Goal: Task Accomplishment & Management: Complete application form

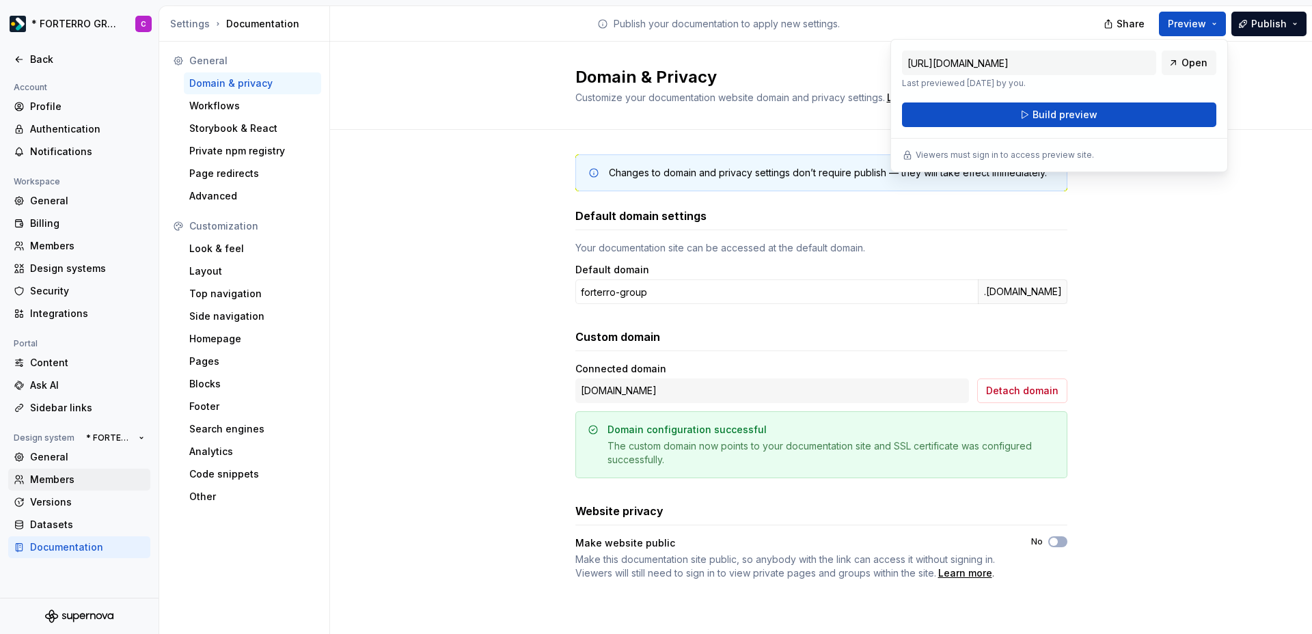
click at [49, 482] on div "Members" at bounding box center [87, 480] width 115 height 14
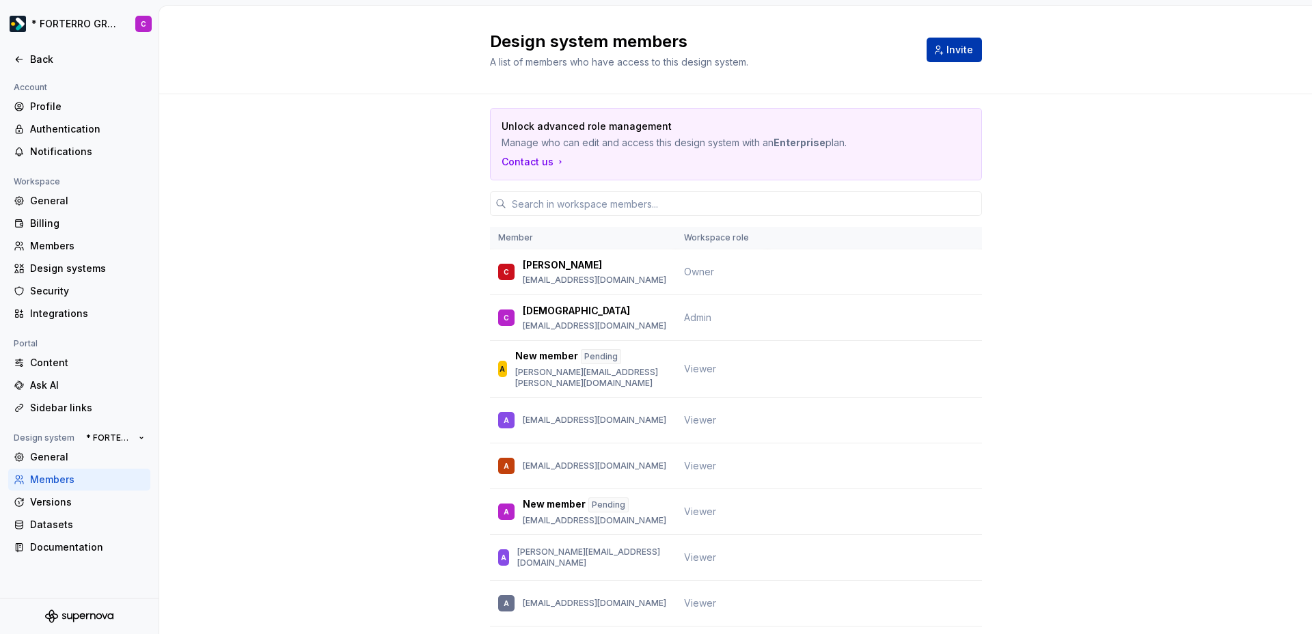
click at [958, 51] on span "Invite" at bounding box center [959, 50] width 27 height 14
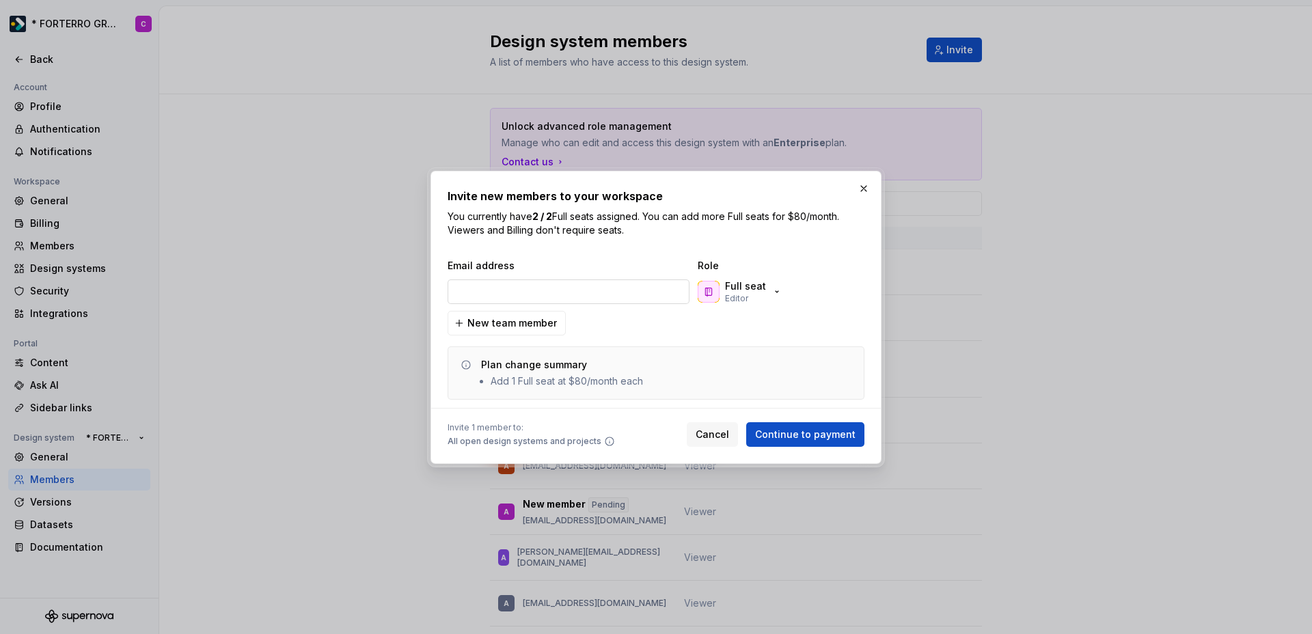
click at [555, 291] on input "email" at bounding box center [568, 291] width 242 height 25
type input "[PERSON_NAME][EMAIL_ADDRESS][DOMAIN_NAME]"
click at [766, 293] on div "Full seat Editor" at bounding box center [740, 291] width 85 height 25
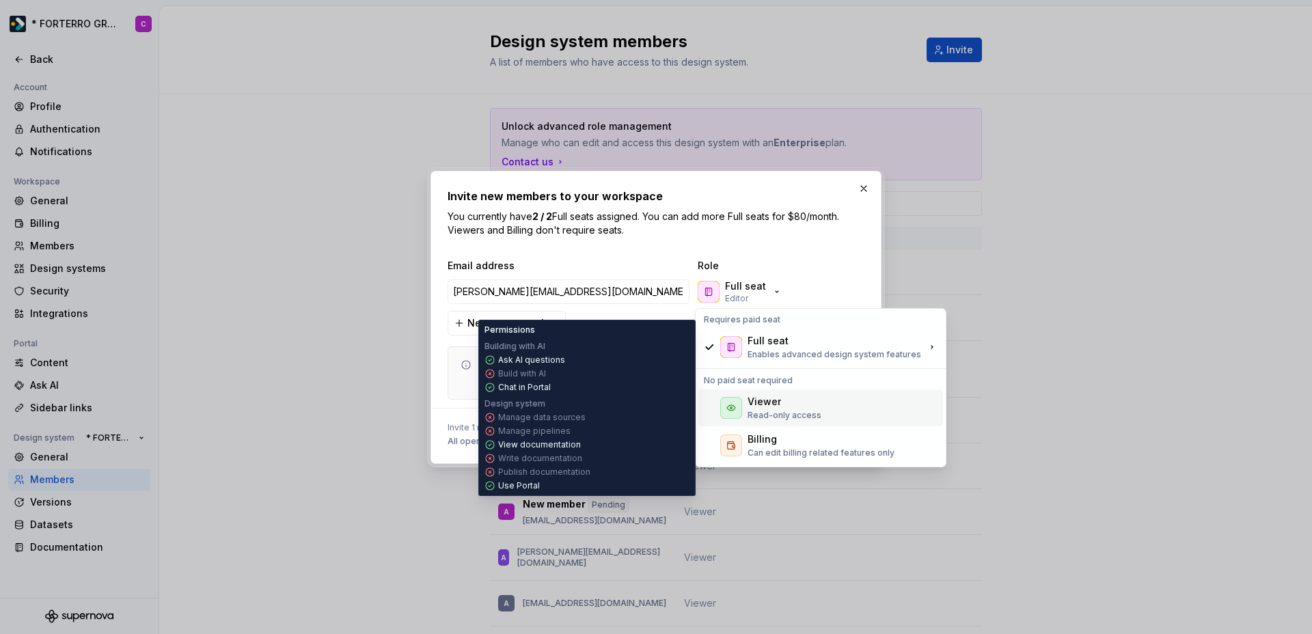
click at [776, 412] on p "Read-only access" at bounding box center [784, 415] width 74 height 11
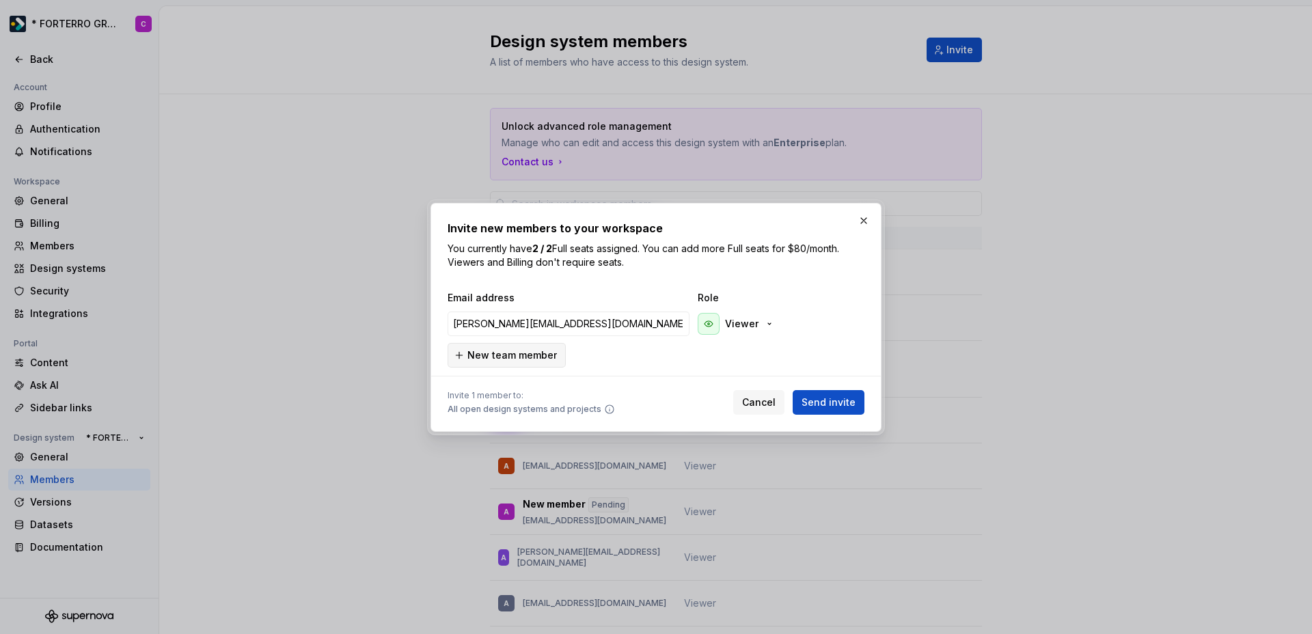
click at [508, 348] on span "New team member" at bounding box center [511, 355] width 89 height 14
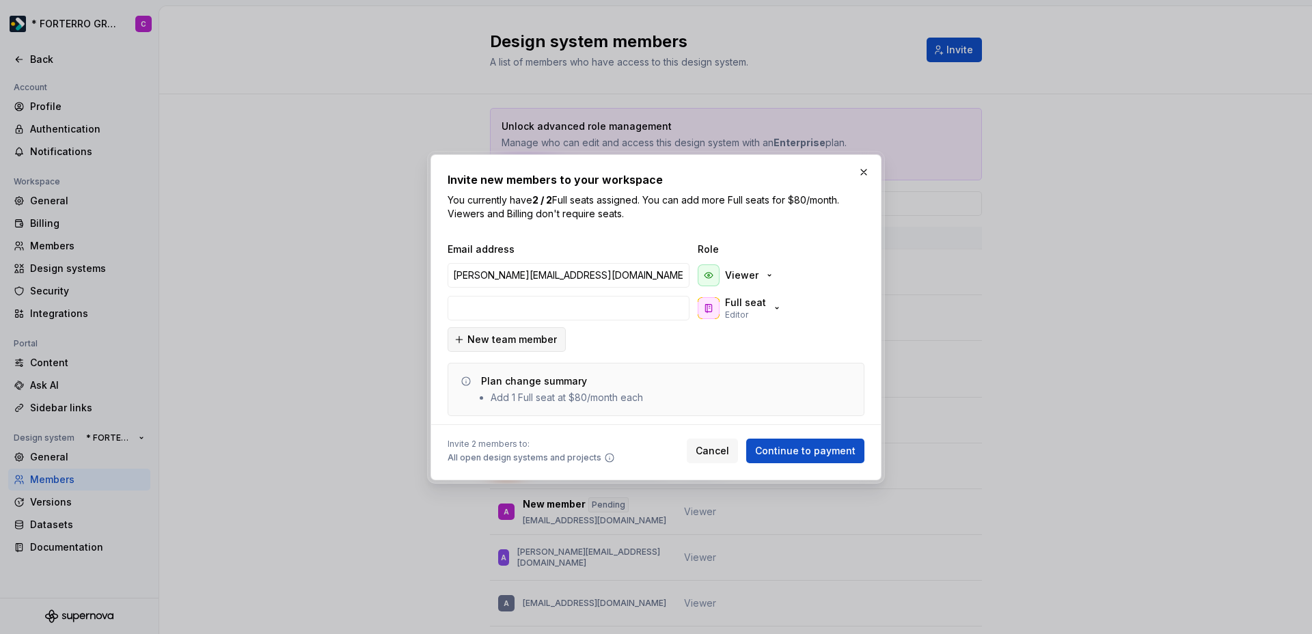
click at [508, 340] on span "New team member" at bounding box center [511, 340] width 89 height 14
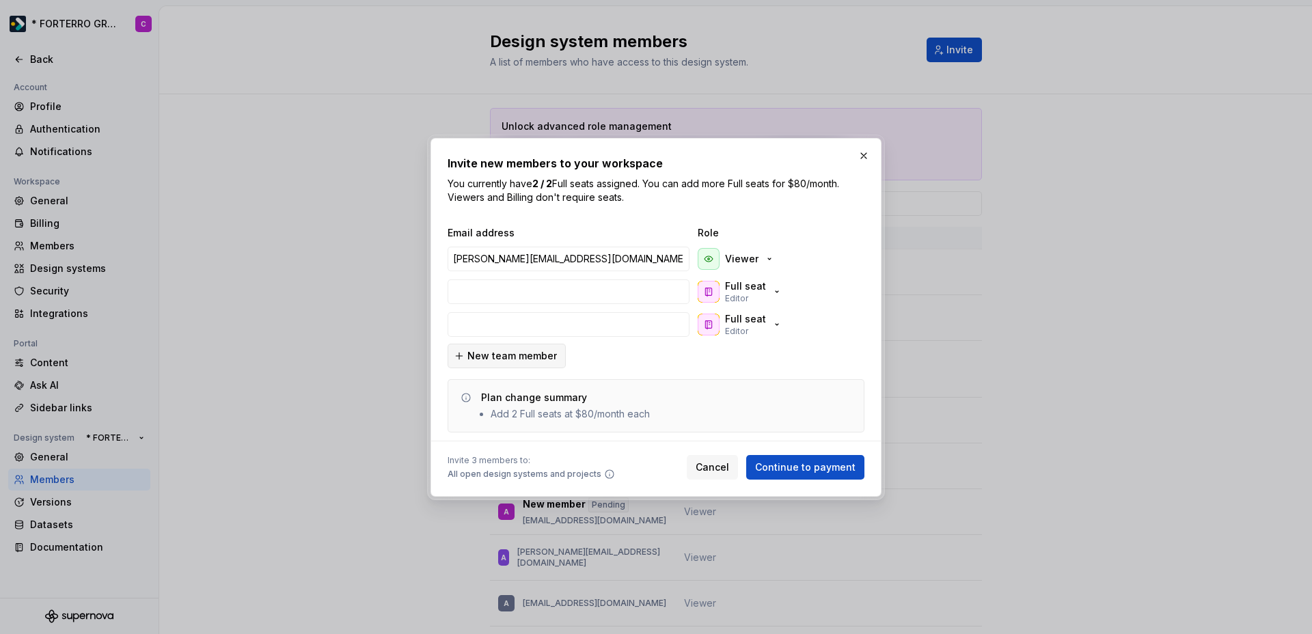
click at [524, 355] on span "New team member" at bounding box center [511, 356] width 89 height 14
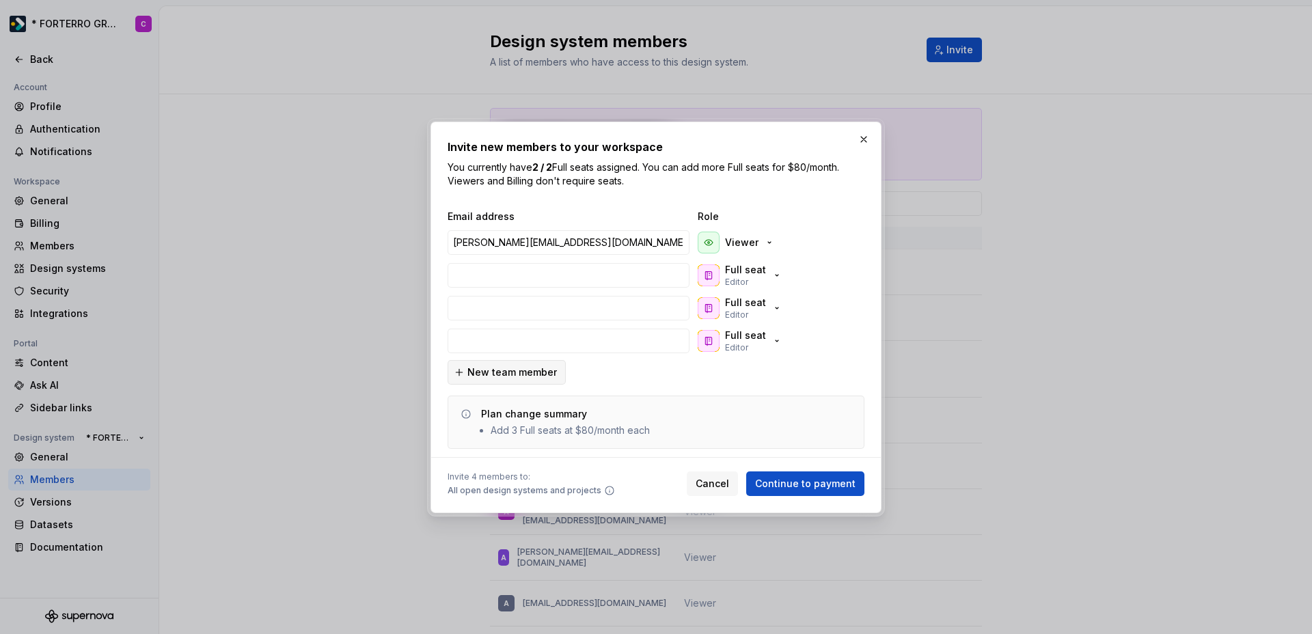
click at [524, 355] on div "harishkumar.b@forterro.com Viewer Full seat Editor Full seat Editor Full seat E…" at bounding box center [653, 291] width 417 height 131
click at [532, 369] on span "New team member" at bounding box center [511, 372] width 89 height 14
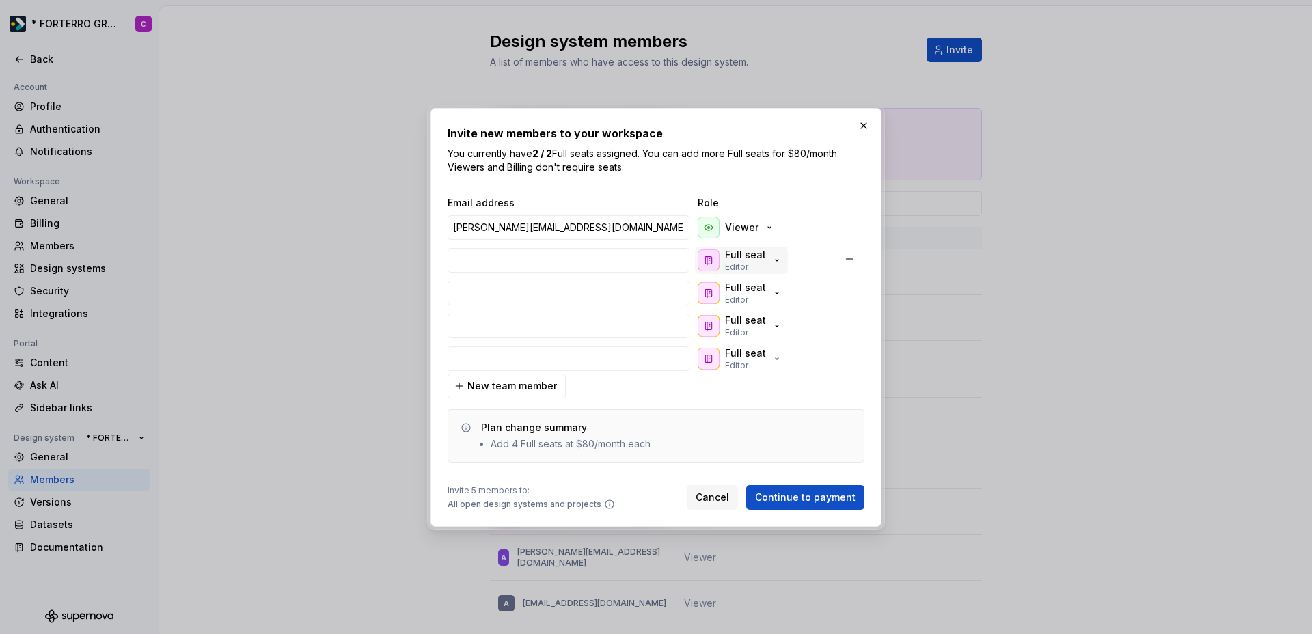
click at [771, 264] on icon "button" at bounding box center [776, 260] width 11 height 11
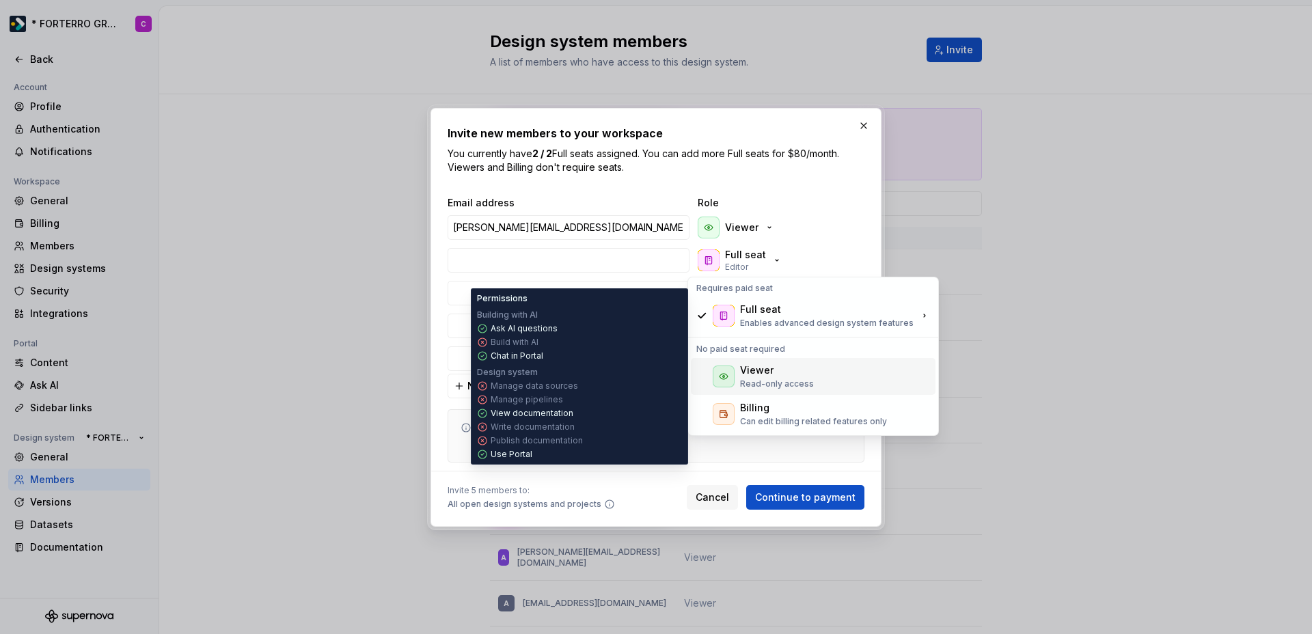
click at [758, 379] on p "Read-only access" at bounding box center [777, 383] width 74 height 11
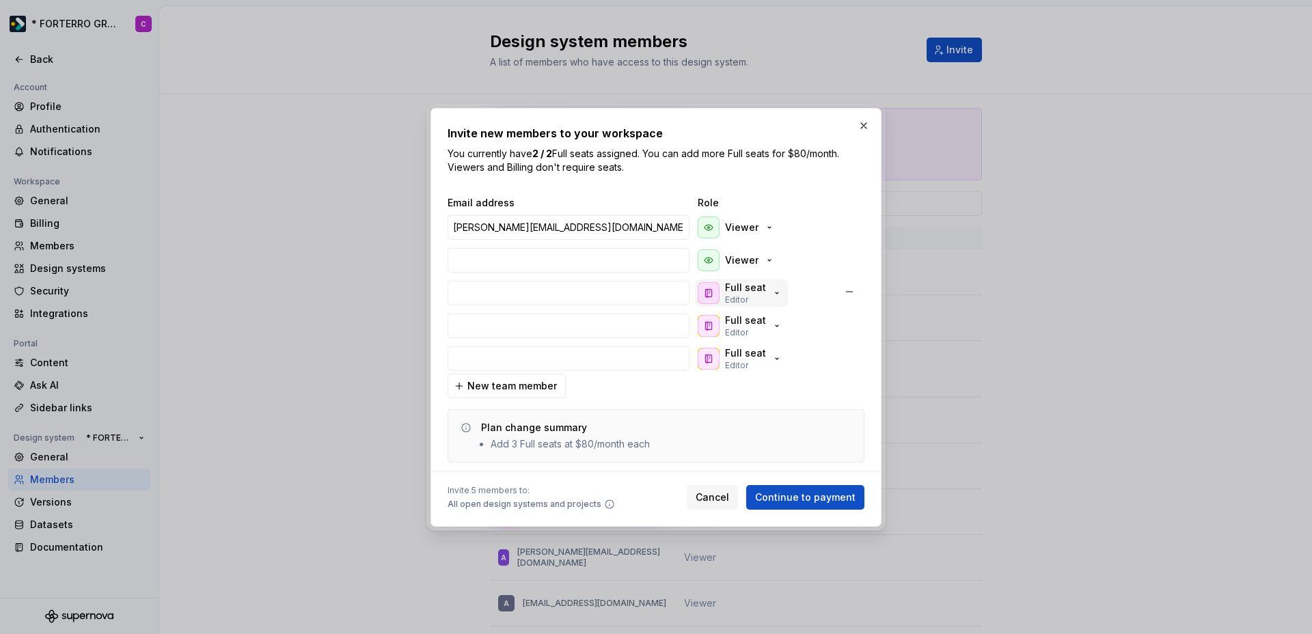
drag, startPoint x: 774, startPoint y: 287, endPoint x: 768, endPoint y: 291, distance: 7.4
click at [770, 289] on button "Full seat Editor" at bounding box center [741, 292] width 93 height 27
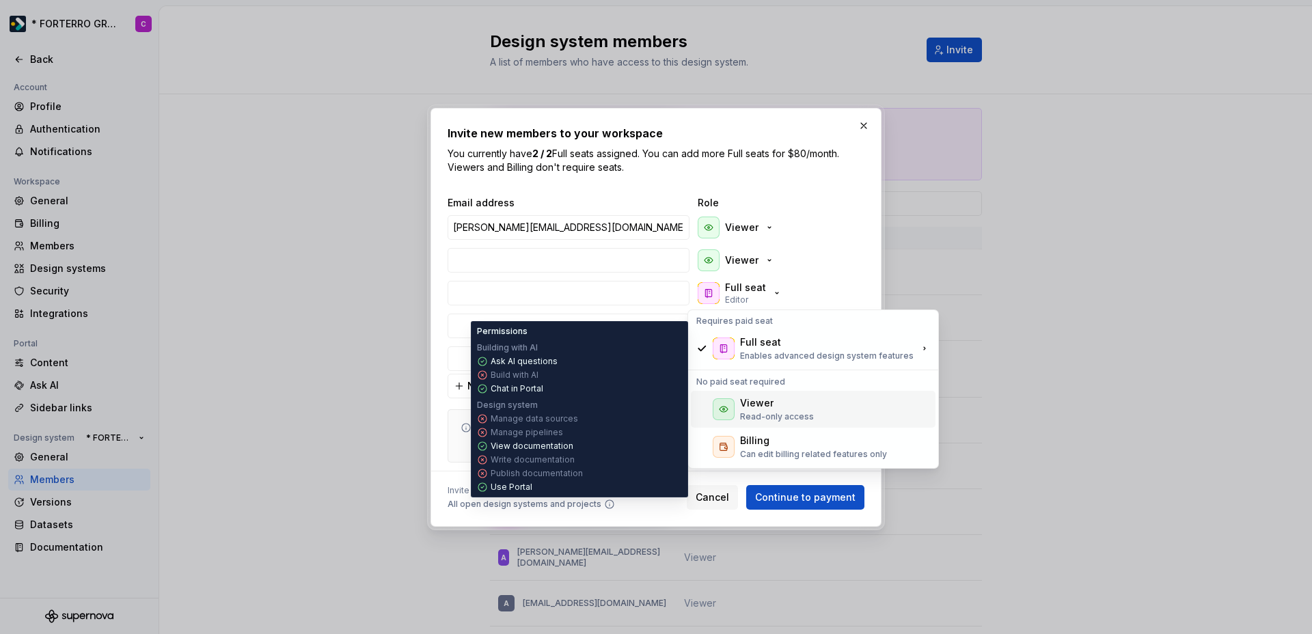
click at [766, 406] on div "Viewer" at bounding box center [756, 403] width 33 height 14
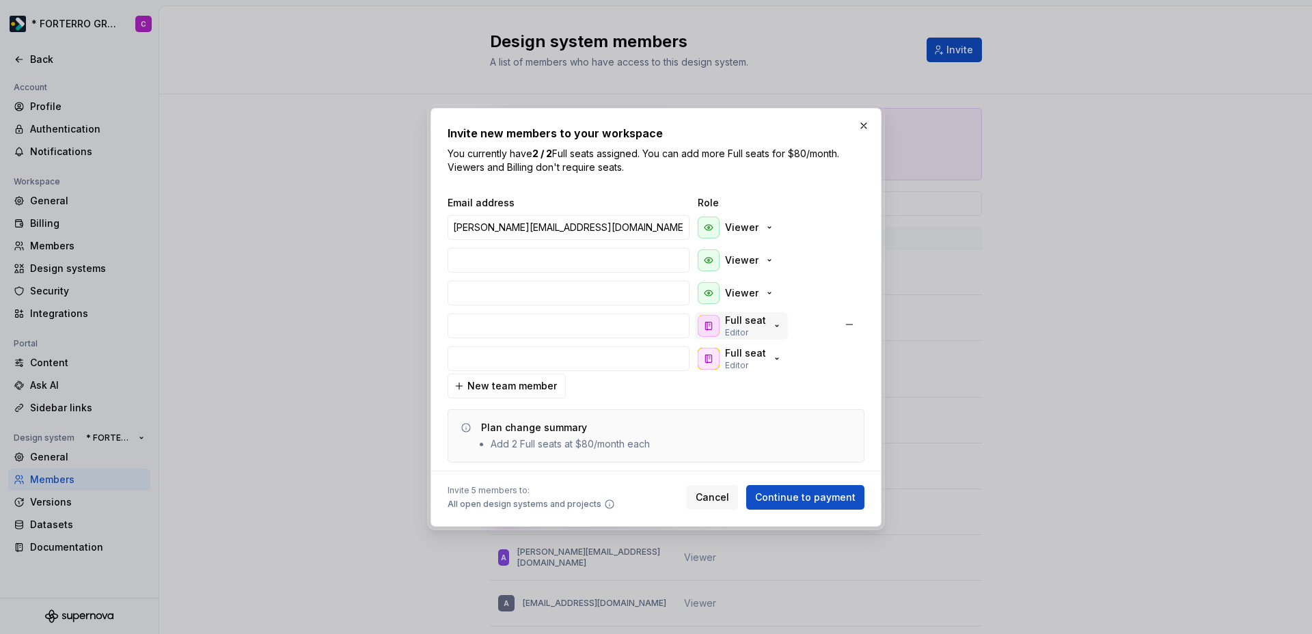
click at [764, 318] on div "Full seat Editor" at bounding box center [740, 326] width 85 height 25
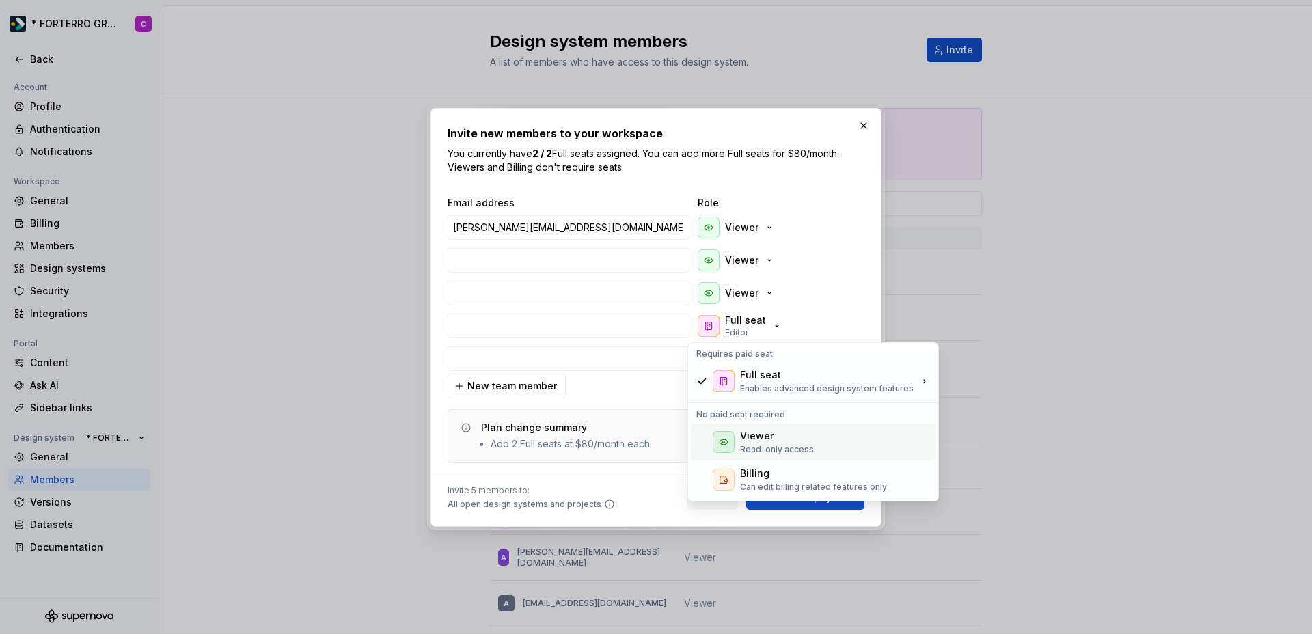
click at [749, 439] on div "Viewer" at bounding box center [756, 436] width 33 height 14
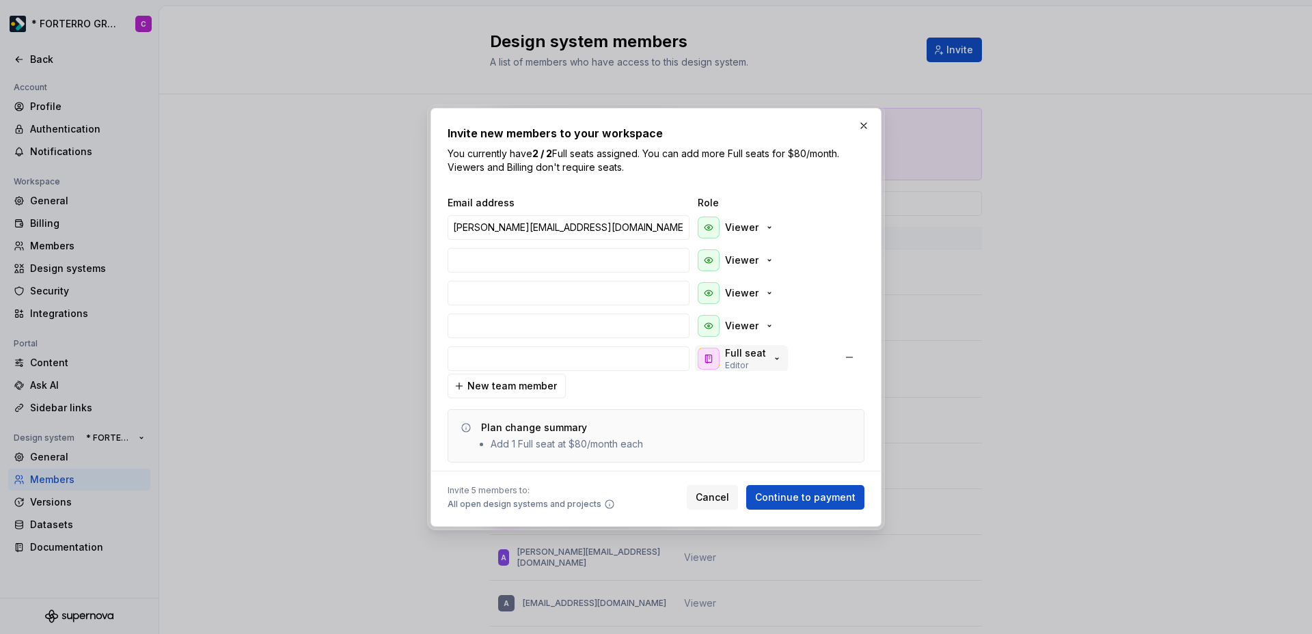
click at [771, 359] on icon "button" at bounding box center [776, 358] width 11 height 11
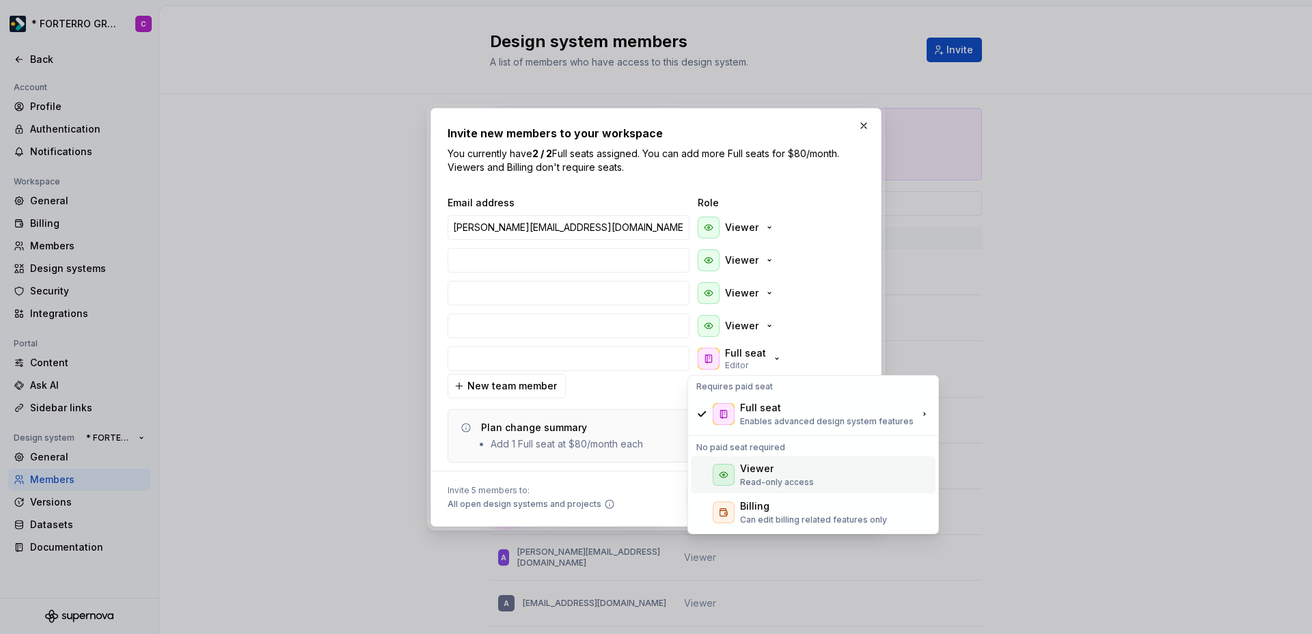
click at [740, 471] on div "Viewer" at bounding box center [756, 469] width 33 height 14
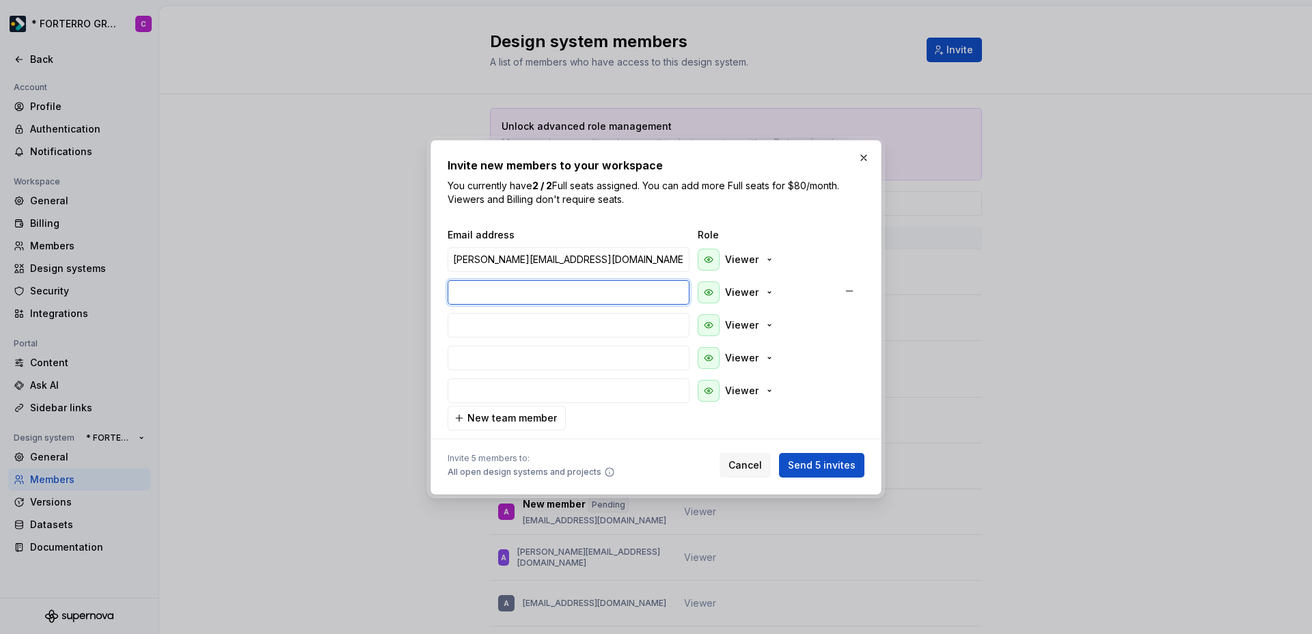
click at [497, 289] on input "email" at bounding box center [568, 292] width 242 height 25
paste input "[EMAIL_ADDRESS][DOMAIN_NAME]"
type input "[EMAIL_ADDRESS][DOMAIN_NAME]"
click at [497, 324] on input "email" at bounding box center [568, 325] width 242 height 25
paste input "[EMAIL_ADDRESS][PERSON_NAME][DOMAIN_NAME]"
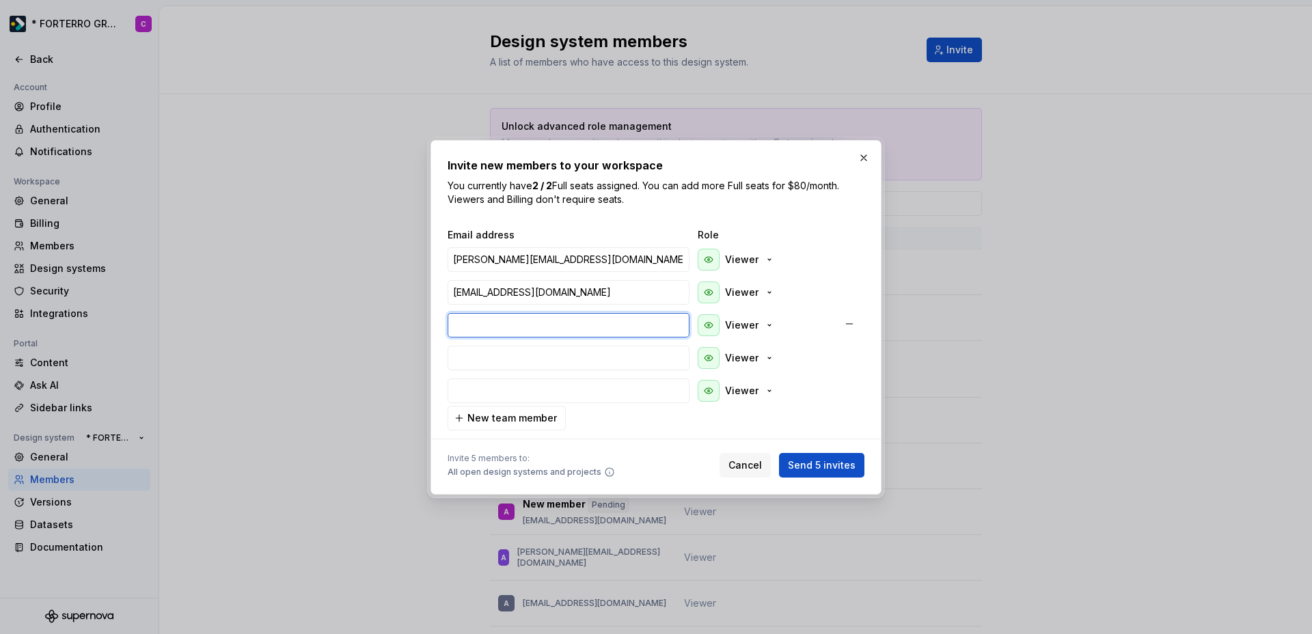
type input "[EMAIL_ADDRESS][PERSON_NAME][DOMAIN_NAME]"
click at [489, 365] on input "email" at bounding box center [568, 358] width 242 height 25
paste input "[EMAIL_ADDRESS][DOMAIN_NAME]"
type input "[EMAIL_ADDRESS][DOMAIN_NAME]"
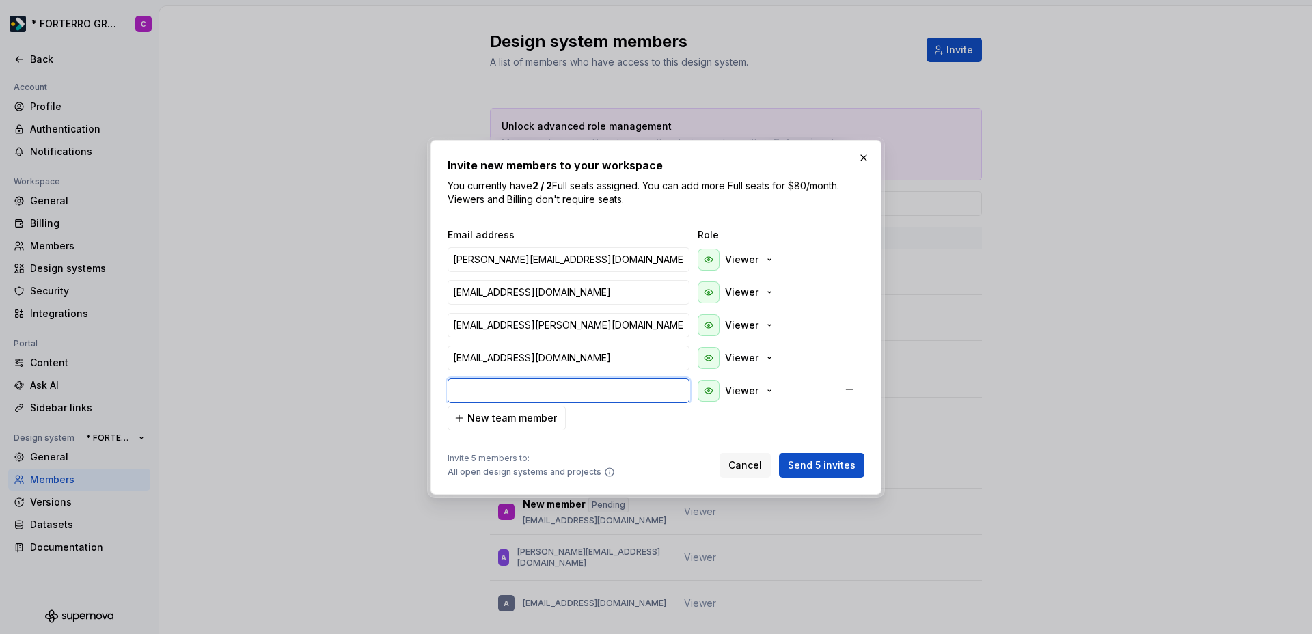
click at [536, 381] on input "email" at bounding box center [568, 390] width 242 height 25
paste input "[PERSON_NAME][EMAIL_ADDRESS][DOMAIN_NAME]"
click at [590, 258] on input "[PERSON_NAME][EMAIL_ADDRESS][DOMAIN_NAME]" at bounding box center [568, 259] width 242 height 25
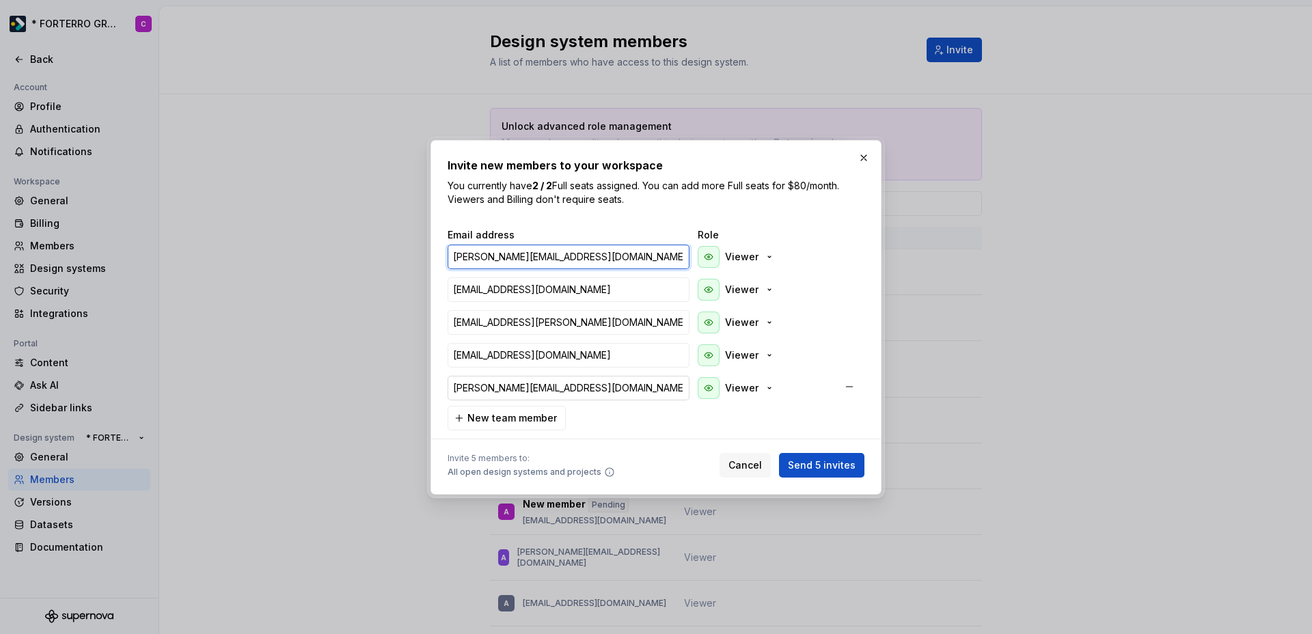
scroll to position [5, 0]
click at [823, 469] on span "Send 5 invites" at bounding box center [822, 465] width 68 height 14
click at [819, 463] on span "Send 5 invites" at bounding box center [822, 465] width 68 height 14
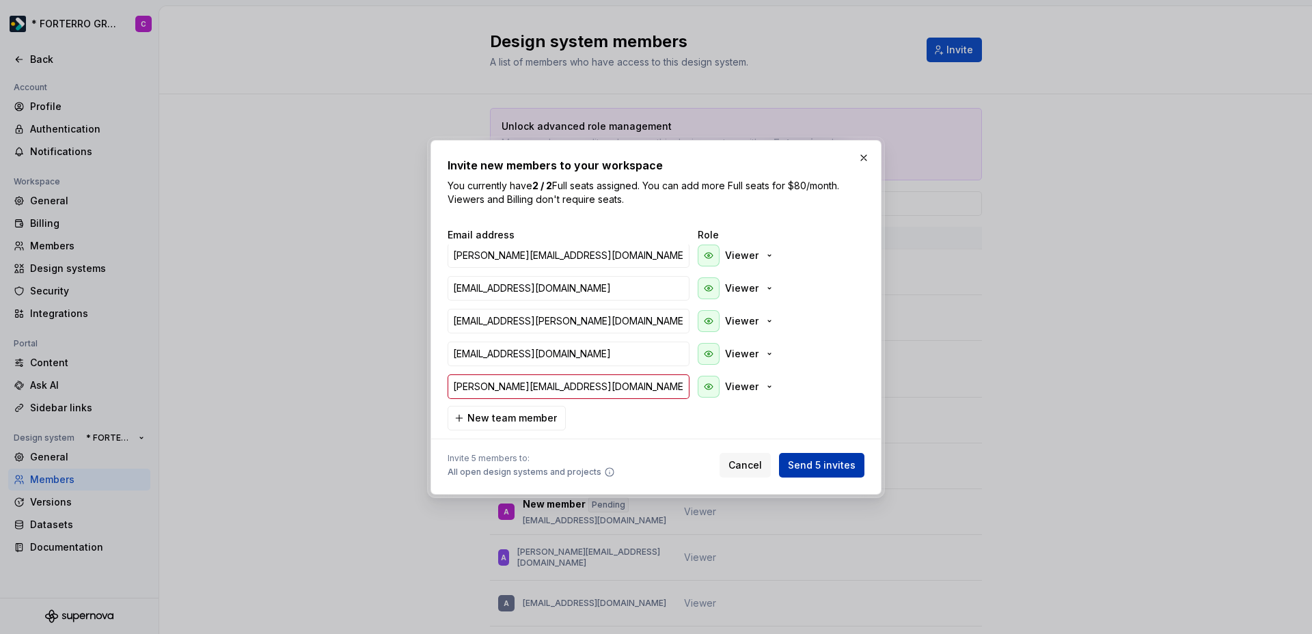
click at [819, 463] on span "Send 5 invites" at bounding box center [822, 465] width 68 height 14
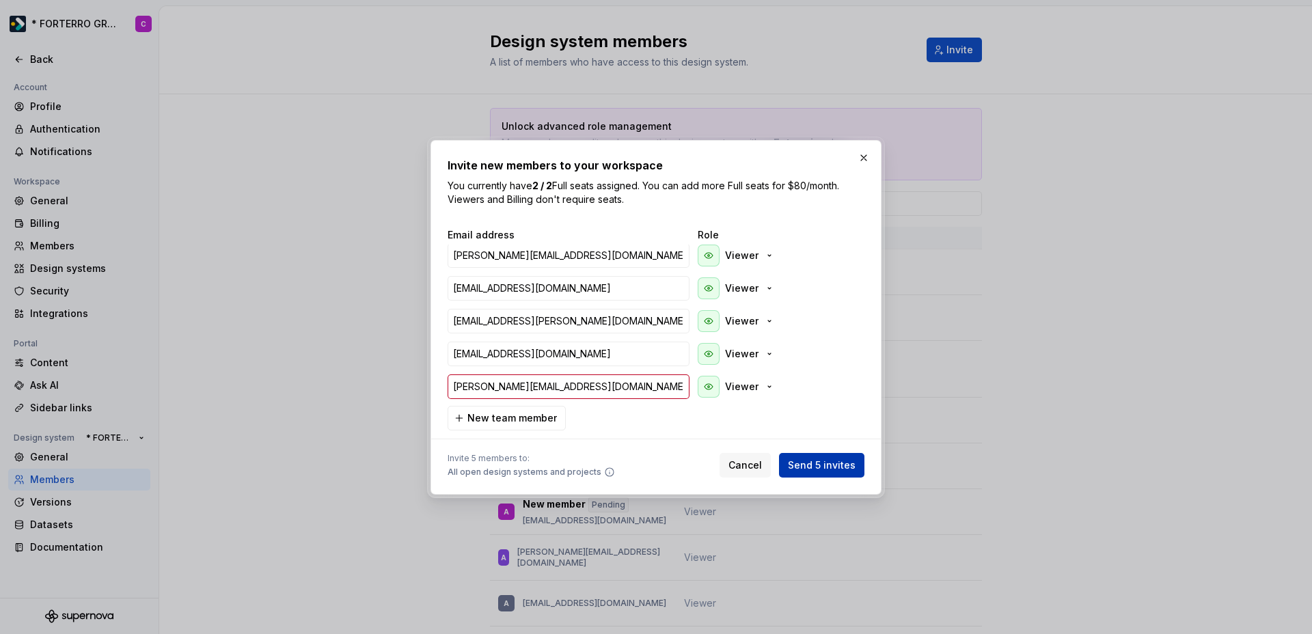
click at [819, 463] on span "Send 5 invites" at bounding box center [822, 465] width 68 height 14
type input "[PERSON_NAME][EMAIL_ADDRESS][DOMAIN_NAME]"
click at [864, 160] on button "button" at bounding box center [863, 157] width 19 height 19
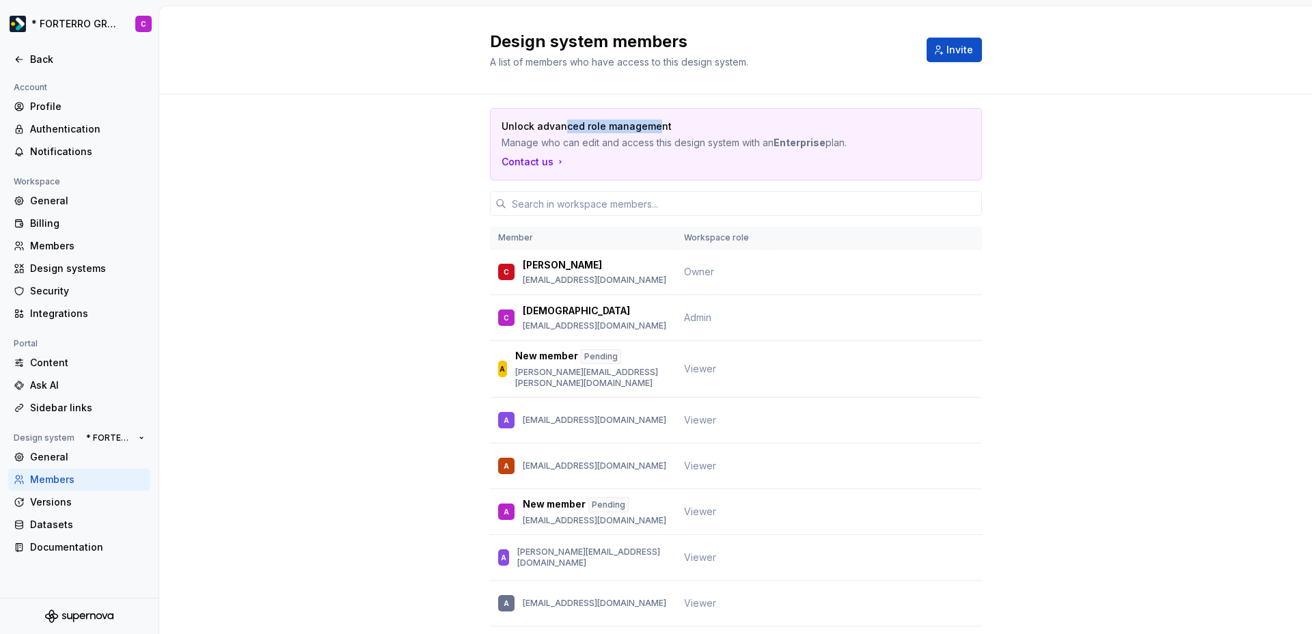
drag, startPoint x: 557, startPoint y: 123, endPoint x: 651, endPoint y: 121, distance: 94.3
click at [651, 121] on p "Unlock advanced role management" at bounding box center [687, 127] width 373 height 14
click at [643, 121] on p "Unlock advanced role management" at bounding box center [687, 127] width 373 height 14
click at [958, 47] on span "Invite" at bounding box center [959, 50] width 27 height 14
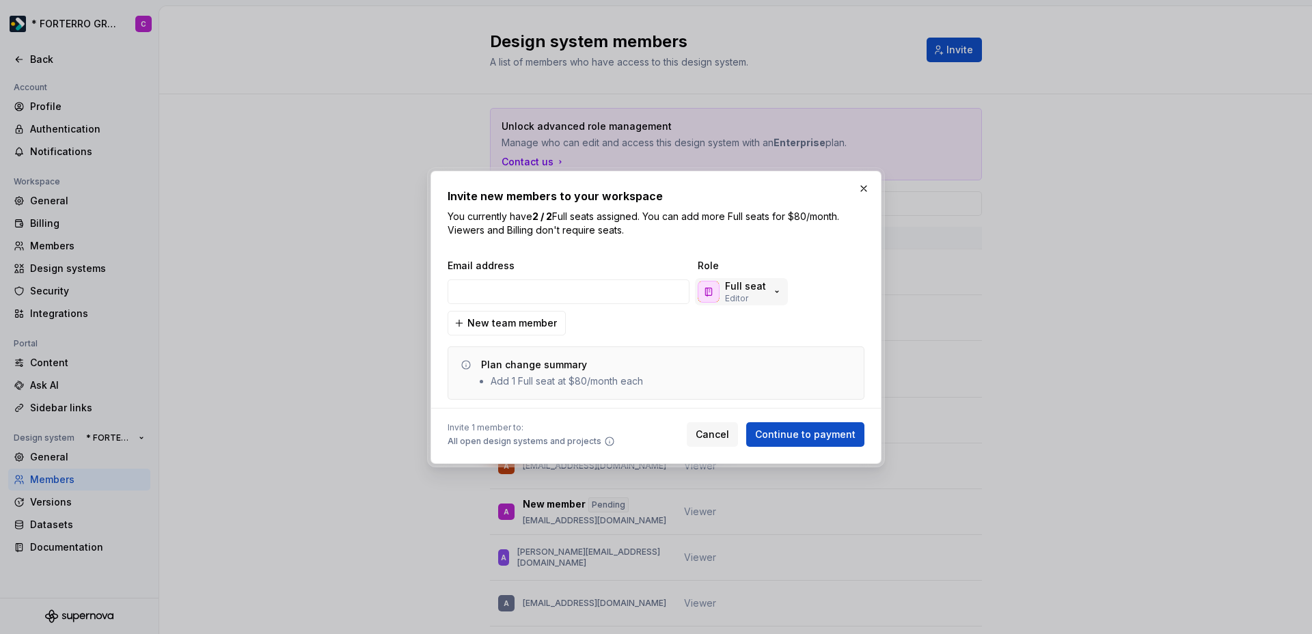
click at [764, 289] on div "Full seat Editor" at bounding box center [740, 291] width 85 height 25
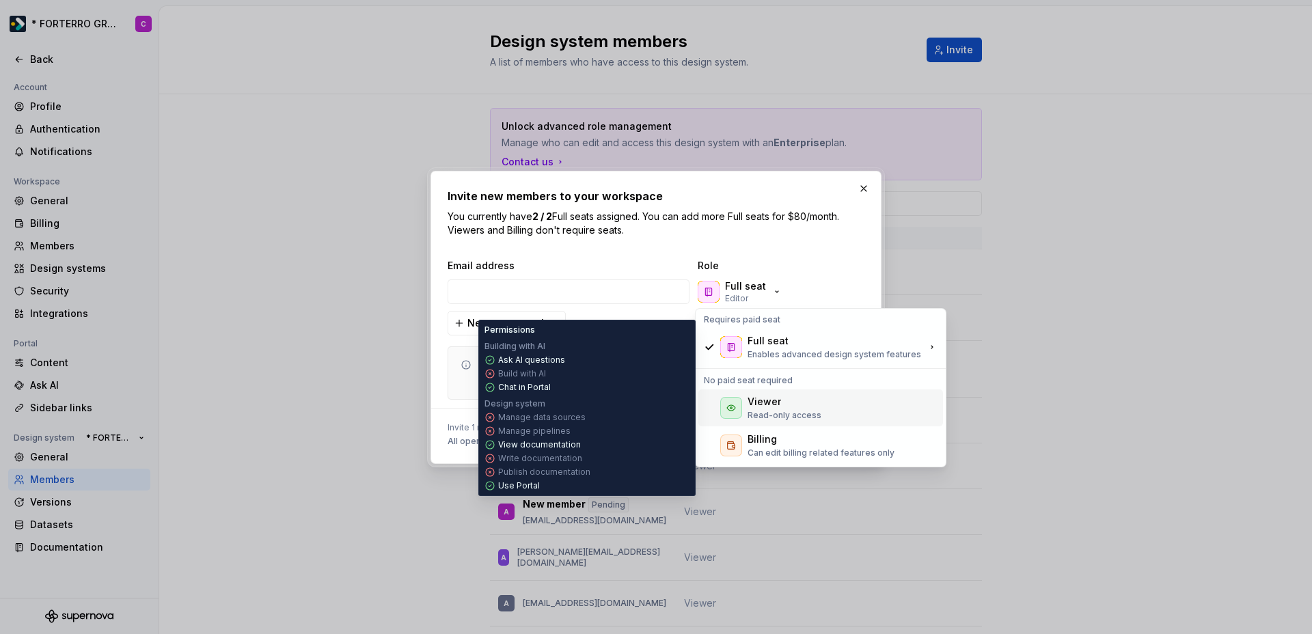
click at [776, 402] on div "Viewer" at bounding box center [763, 402] width 33 height 14
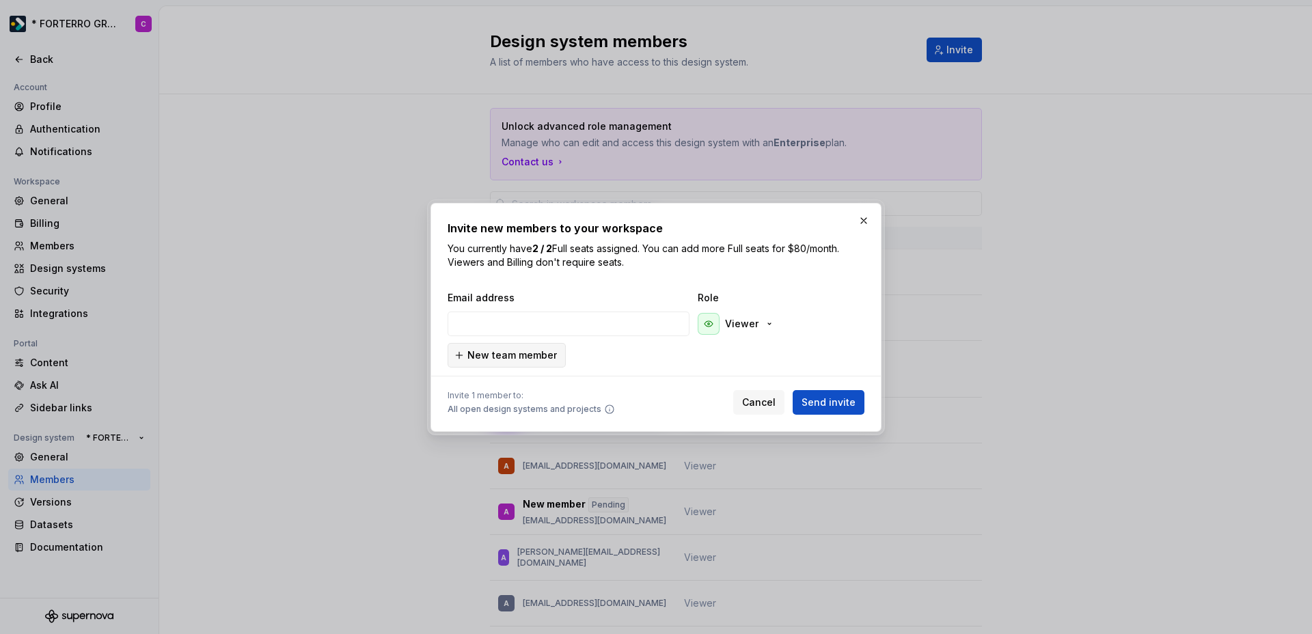
click at [489, 361] on span "New team member" at bounding box center [511, 355] width 89 height 14
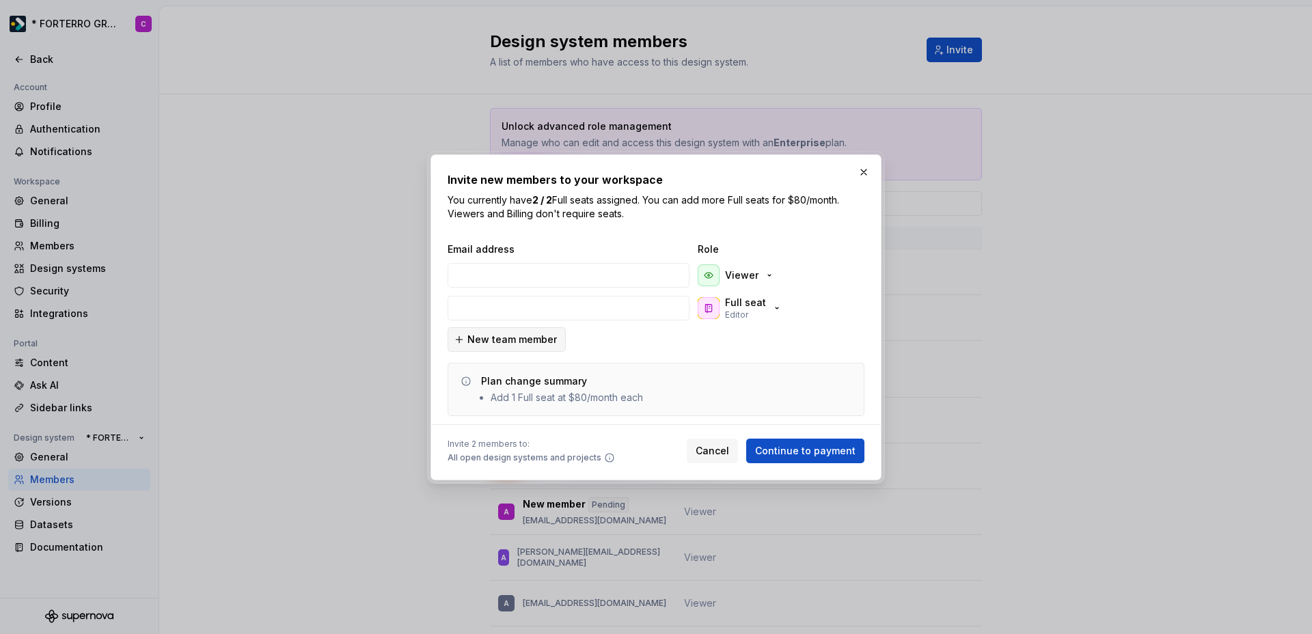
click at [497, 340] on span "New team member" at bounding box center [511, 340] width 89 height 14
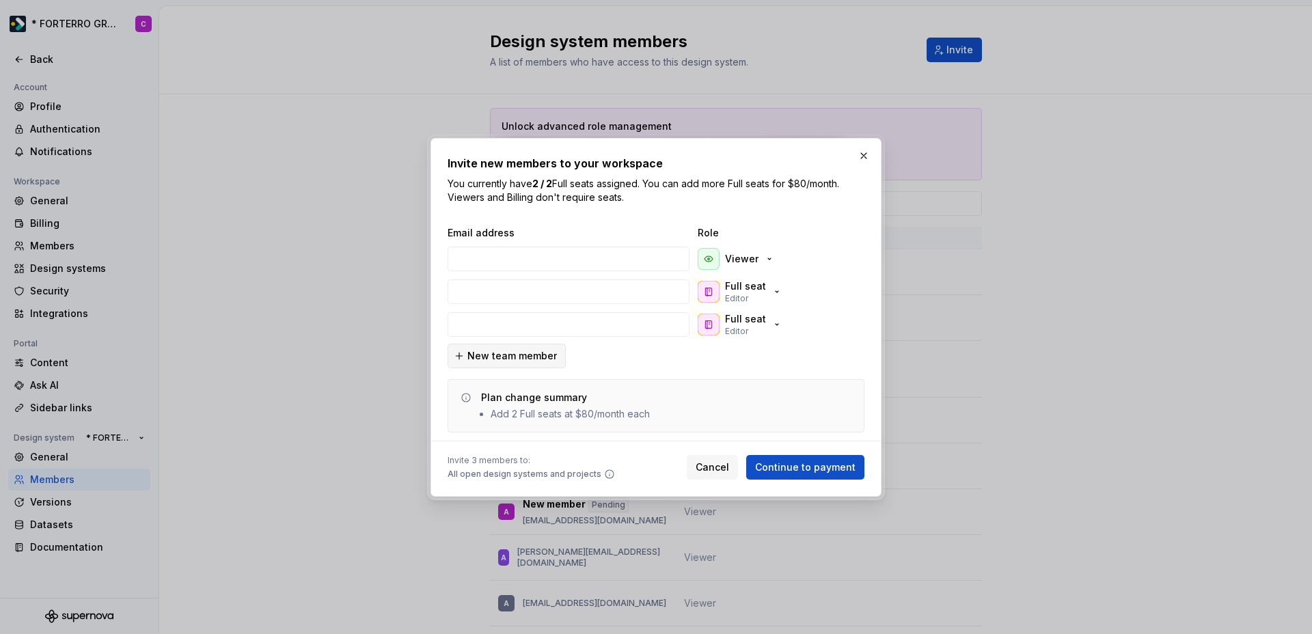
click at [508, 350] on span "New team member" at bounding box center [511, 356] width 89 height 14
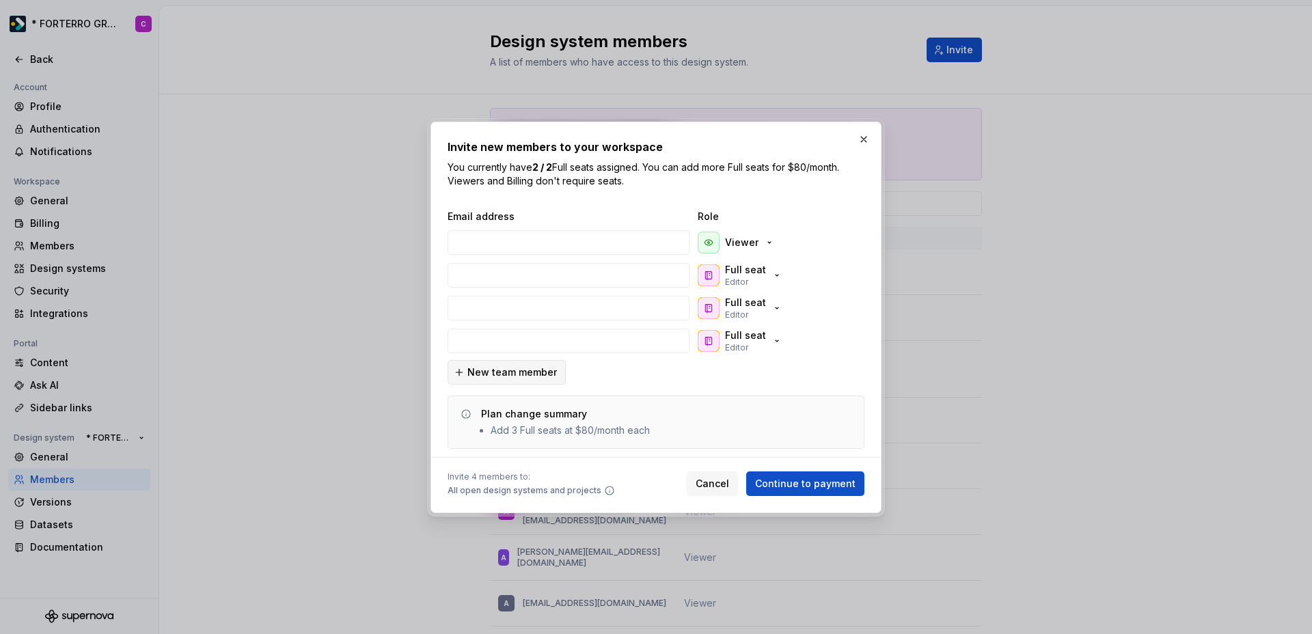
click at [516, 373] on span "New team member" at bounding box center [511, 372] width 89 height 14
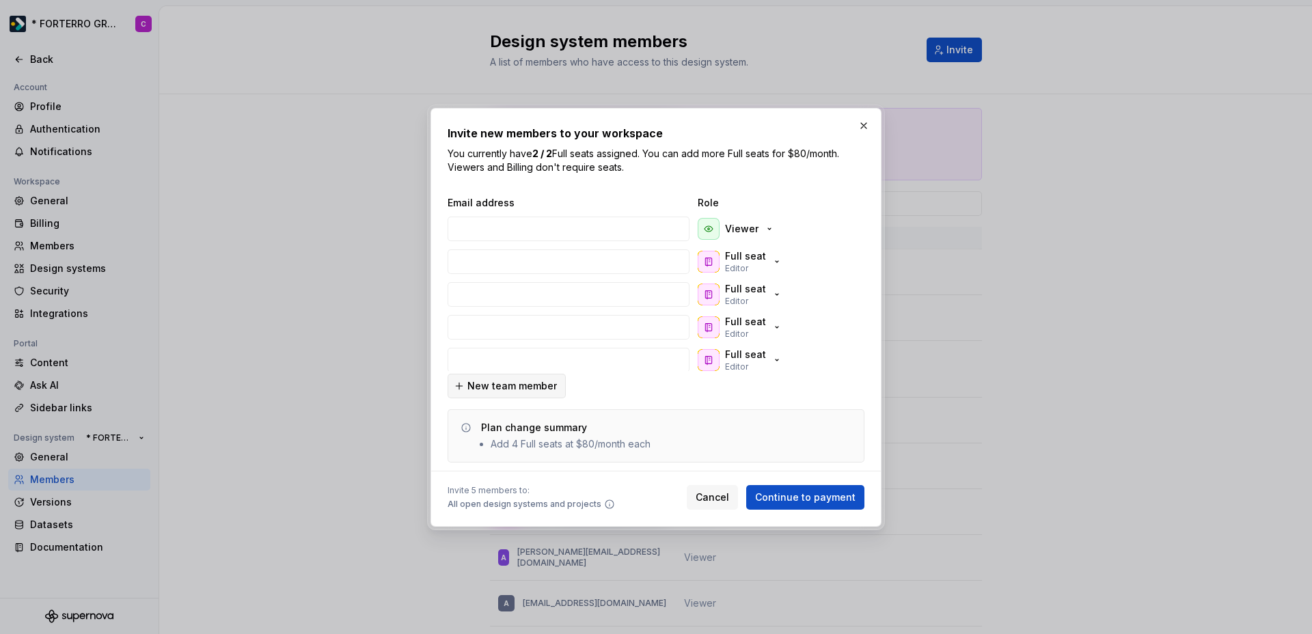
scroll to position [1, 0]
click at [756, 350] on div "Full seat Editor" at bounding box center [740, 358] width 85 height 25
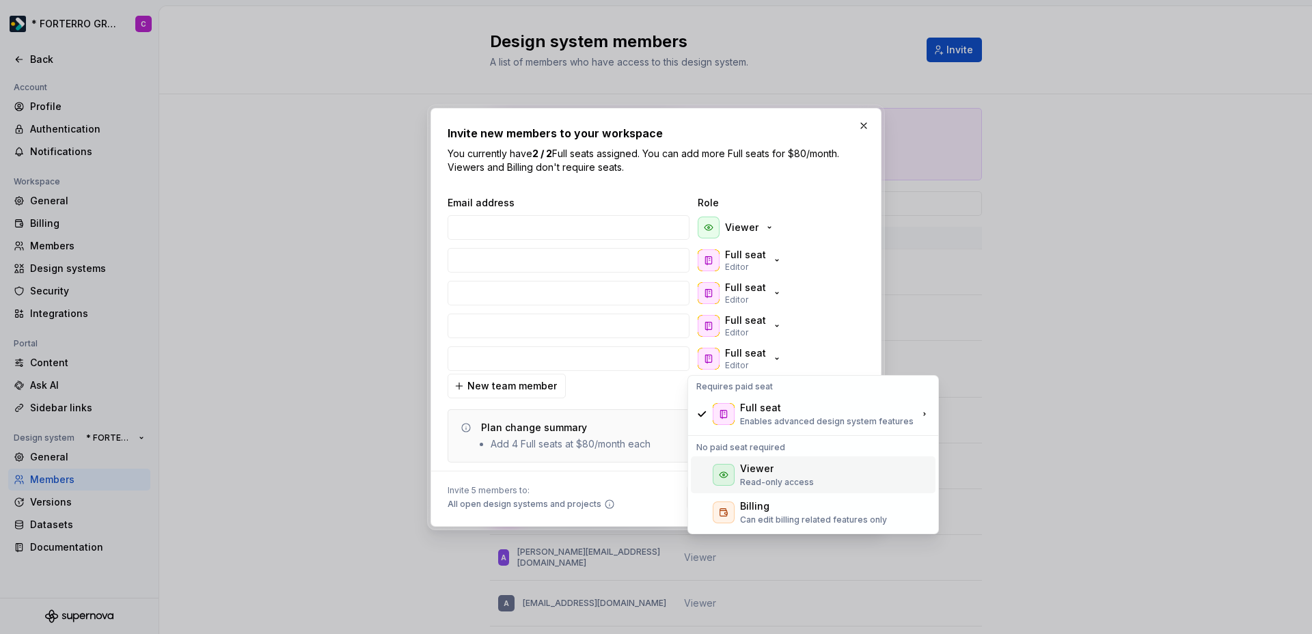
click at [760, 490] on div "Viewer Read-only access" at bounding box center [813, 474] width 245 height 37
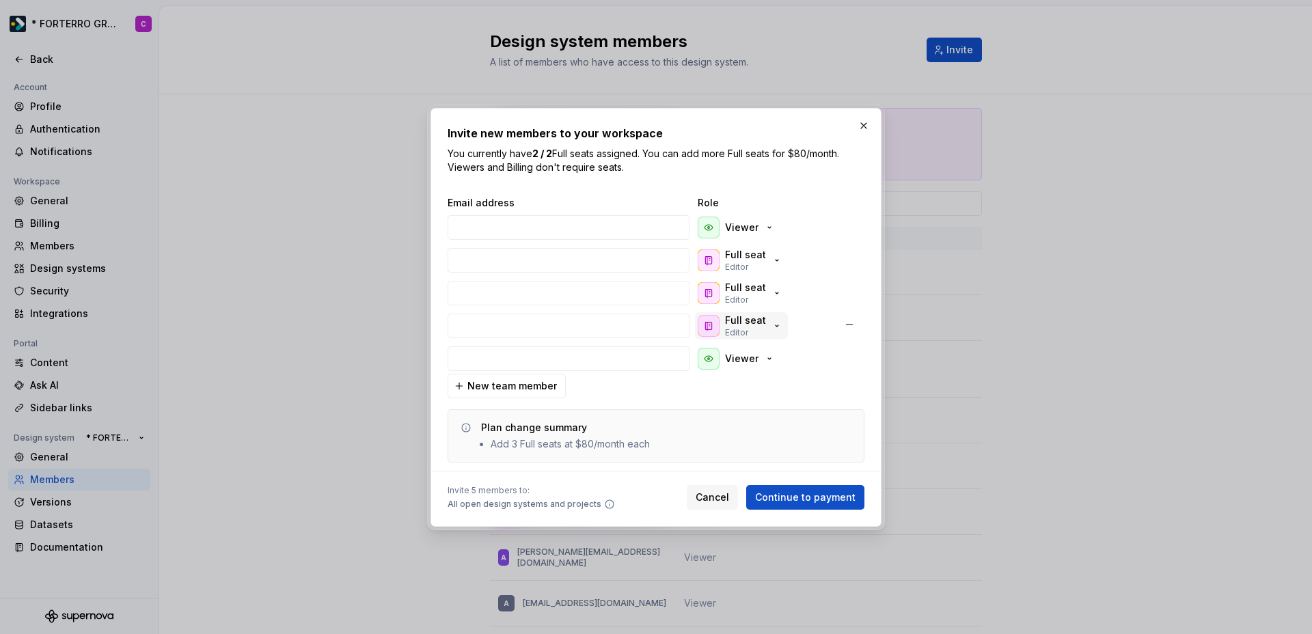
click at [743, 322] on p "Full seat" at bounding box center [745, 321] width 41 height 14
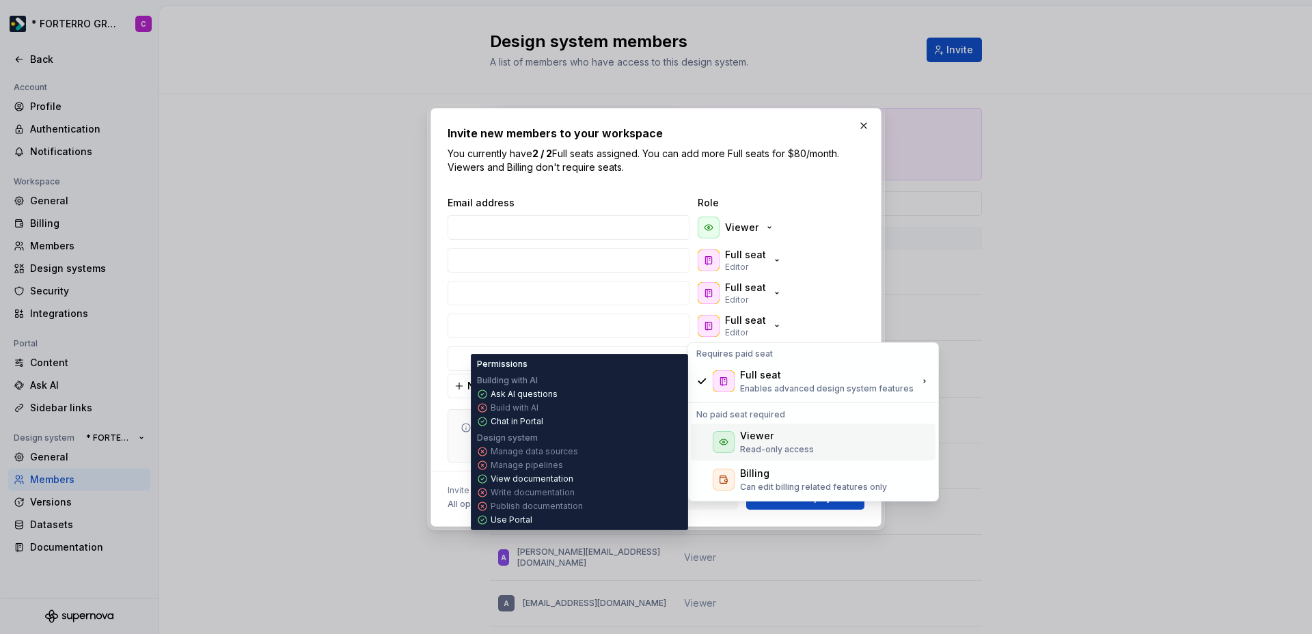
click at [749, 451] on p "Read-only access" at bounding box center [777, 449] width 74 height 11
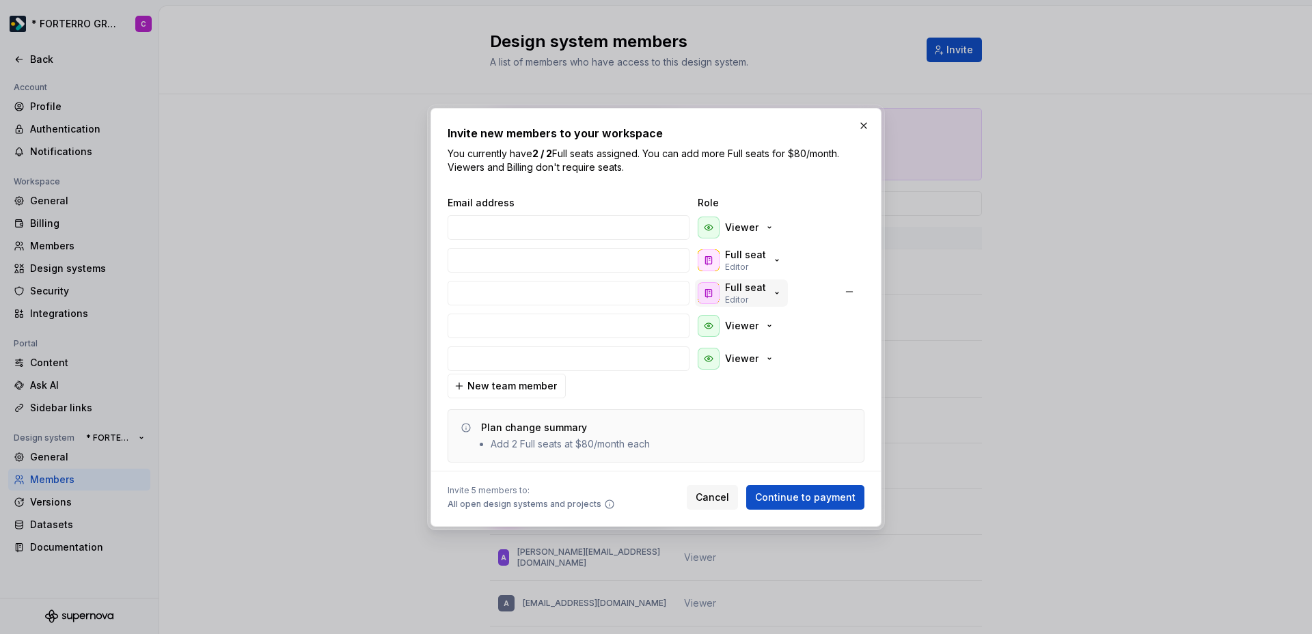
click at [737, 291] on p "Full seat" at bounding box center [745, 288] width 41 height 14
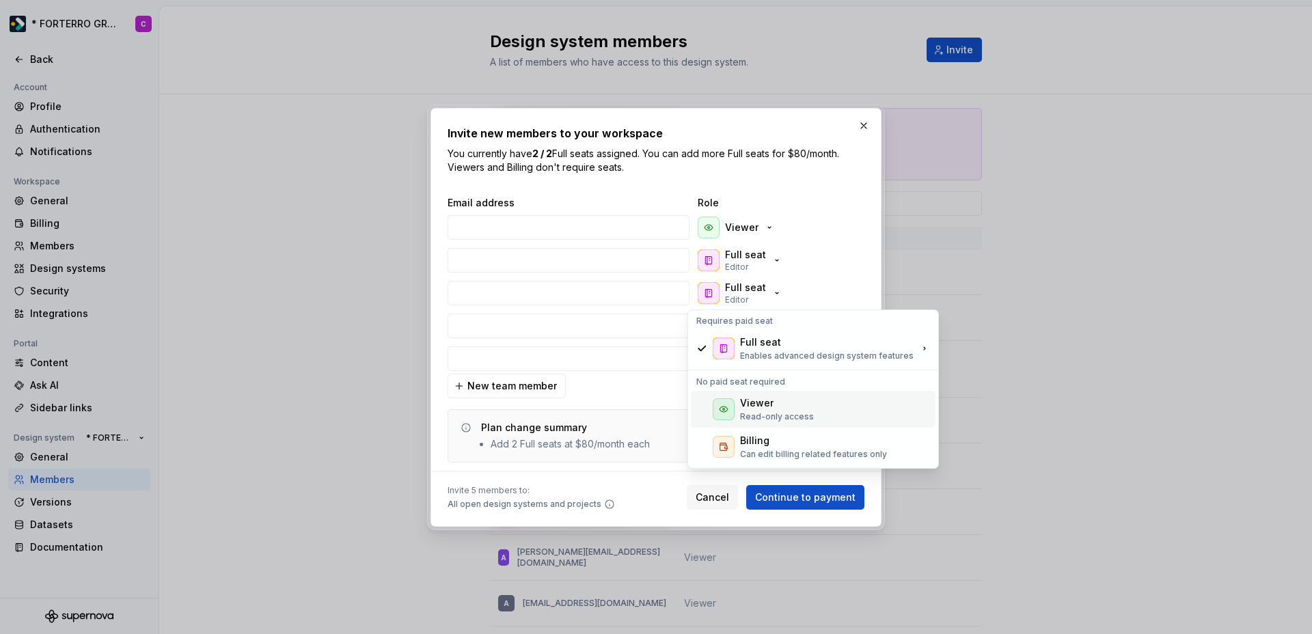
click at [745, 411] on p "Read-only access" at bounding box center [777, 416] width 74 height 11
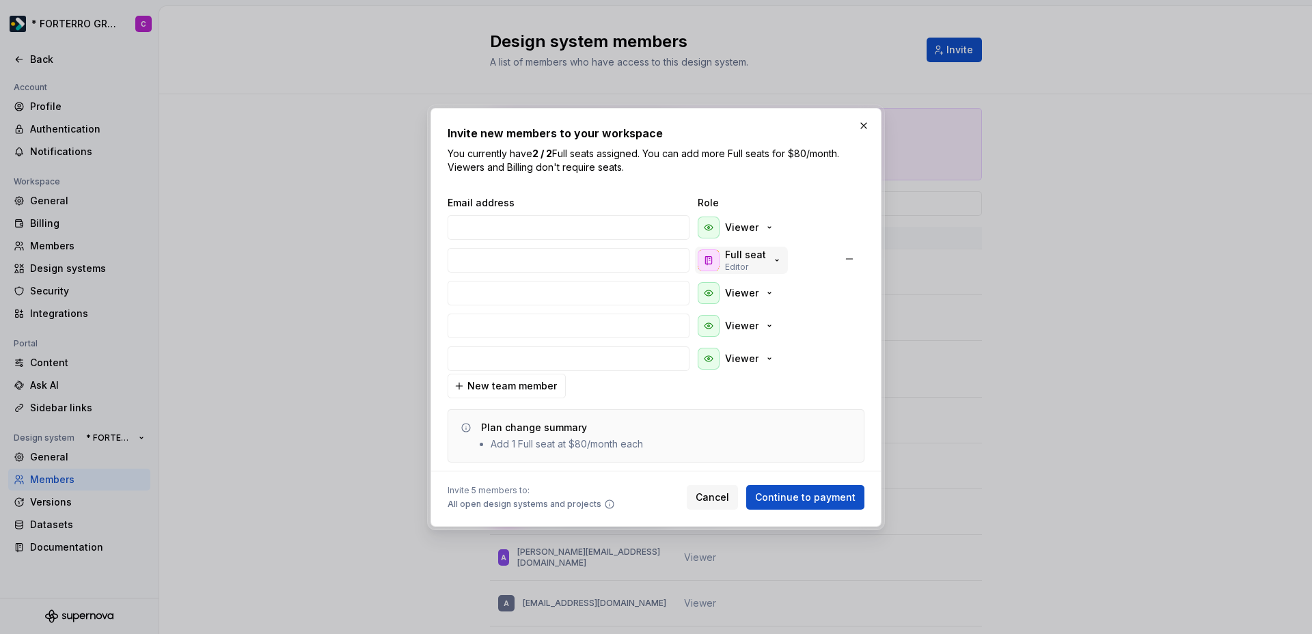
click at [725, 266] on p "Editor" at bounding box center [736, 267] width 23 height 11
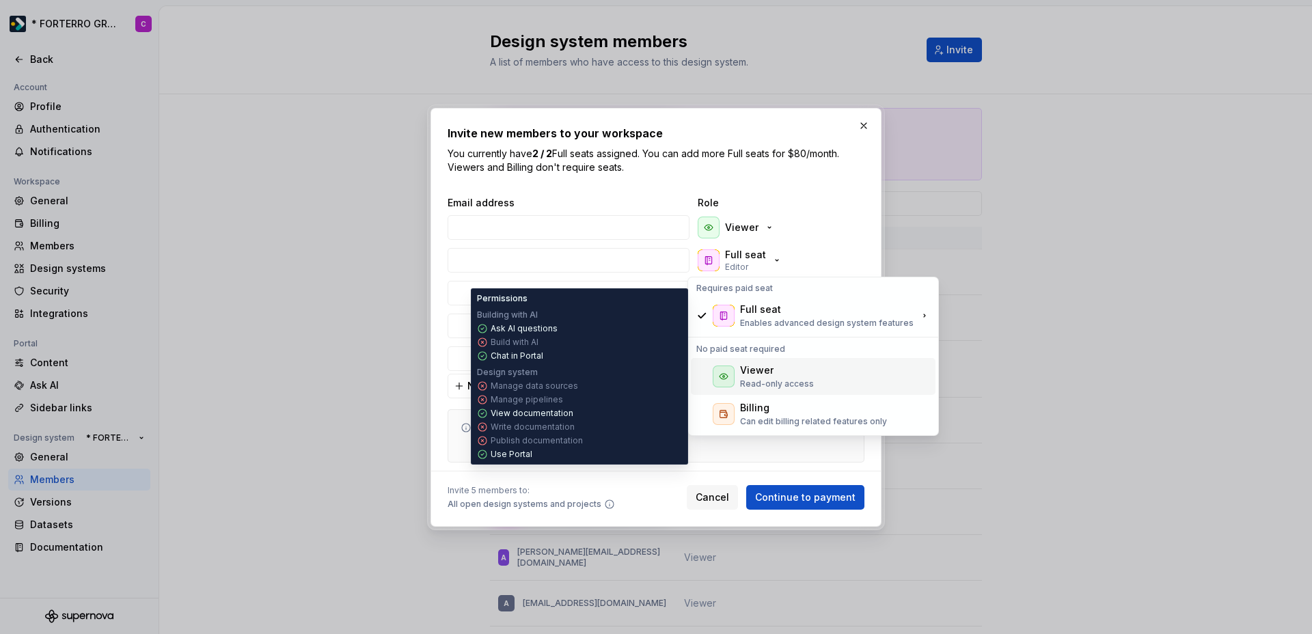
click at [747, 375] on div "Viewer" at bounding box center [756, 370] width 33 height 14
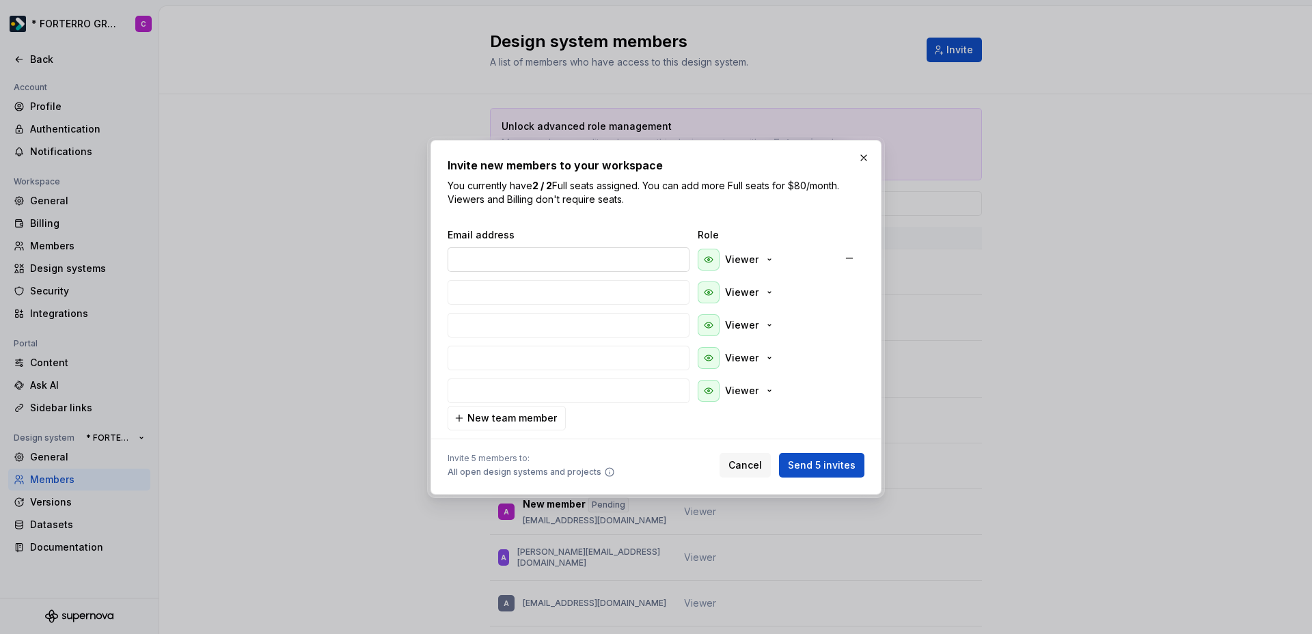
click at [491, 256] on input "email" at bounding box center [568, 259] width 242 height 25
click at [592, 381] on input "email" at bounding box center [568, 390] width 242 height 25
paste input "[PERSON_NAME][EMAIL_ADDRESS][DOMAIN_NAME]"
type input "[PERSON_NAME][EMAIL_ADDRESS][DOMAIN_NAME]"
click at [528, 361] on input "email" at bounding box center [568, 358] width 242 height 25
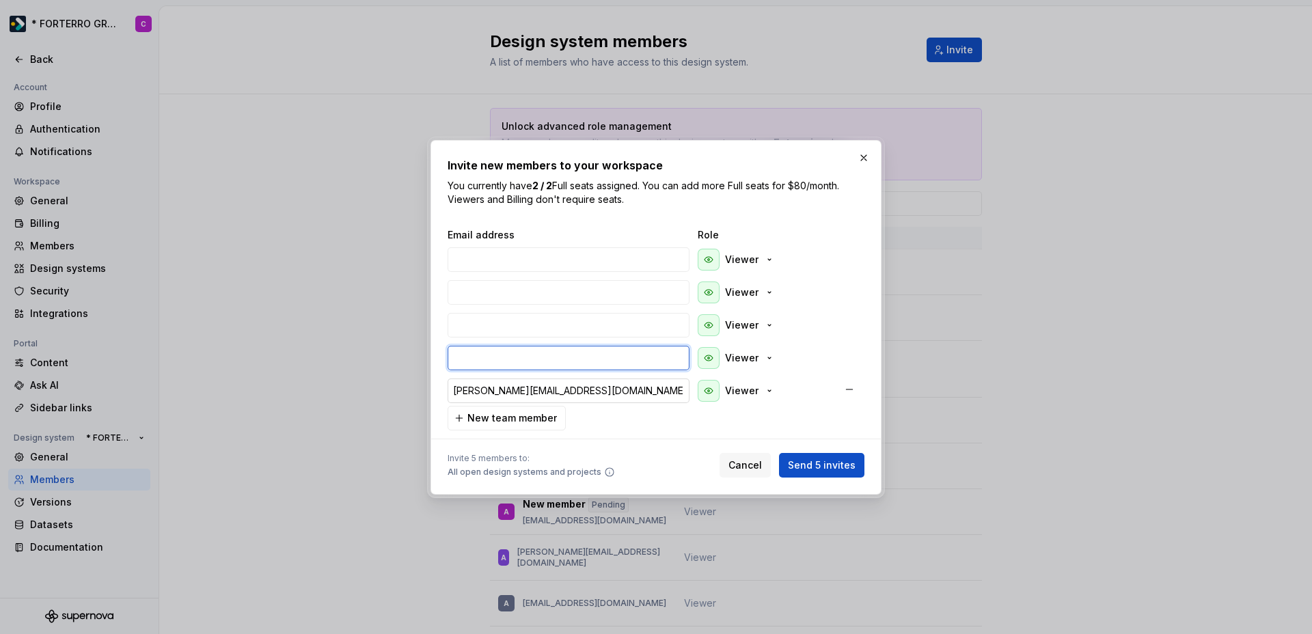
paste input "[EMAIL_ADDRESS][DOMAIN_NAME]"
type input "[EMAIL_ADDRESS][DOMAIN_NAME]"
type input "[PERSON_NAME][EMAIL_ADDRESS][DOMAIN_NAME]"
click at [540, 324] on input "email" at bounding box center [568, 325] width 242 height 25
paste input "[EMAIL_ADDRESS][PERSON_NAME][DOMAIN_NAME]"
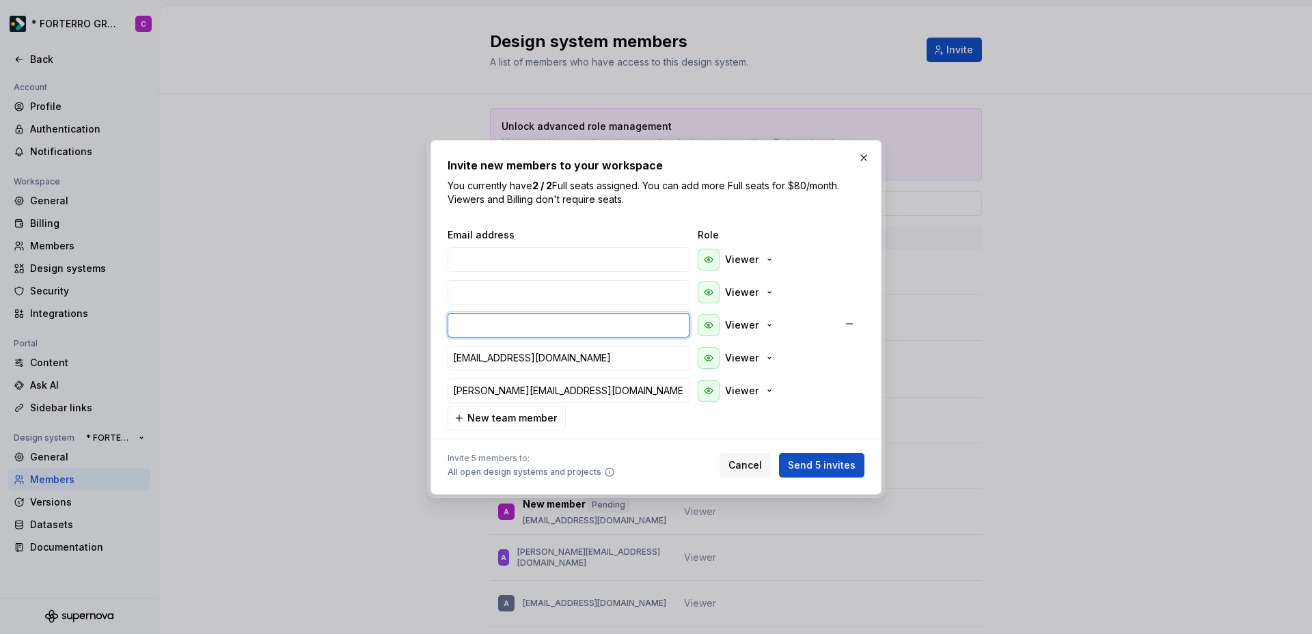
type input "[EMAIL_ADDRESS][PERSON_NAME][DOMAIN_NAME]"
type input "[PERSON_NAME][EMAIL_ADDRESS][DOMAIN_NAME]"
click at [522, 289] on input "email" at bounding box center [568, 292] width 242 height 25
paste input "[EMAIL_ADDRESS][DOMAIN_NAME]"
type input "[EMAIL_ADDRESS][DOMAIN_NAME]"
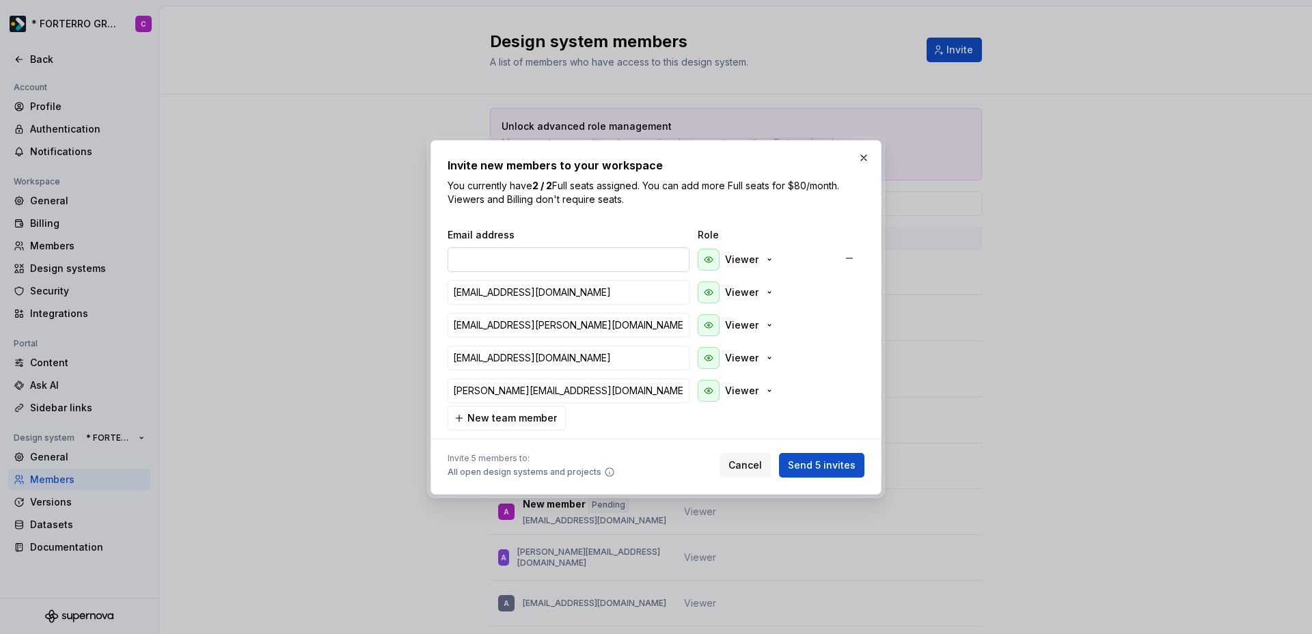
type input "[PERSON_NAME][EMAIL_ADDRESS][DOMAIN_NAME]"
click at [534, 256] on input "email" at bounding box center [568, 259] width 242 height 25
paste input "[PERSON_NAME][EMAIL_ADDRESS][DOMAIN_NAME]"
type input "[PERSON_NAME][EMAIL_ADDRESS][DOMAIN_NAME]"
click at [823, 459] on span "Send 5 invites" at bounding box center [822, 465] width 68 height 14
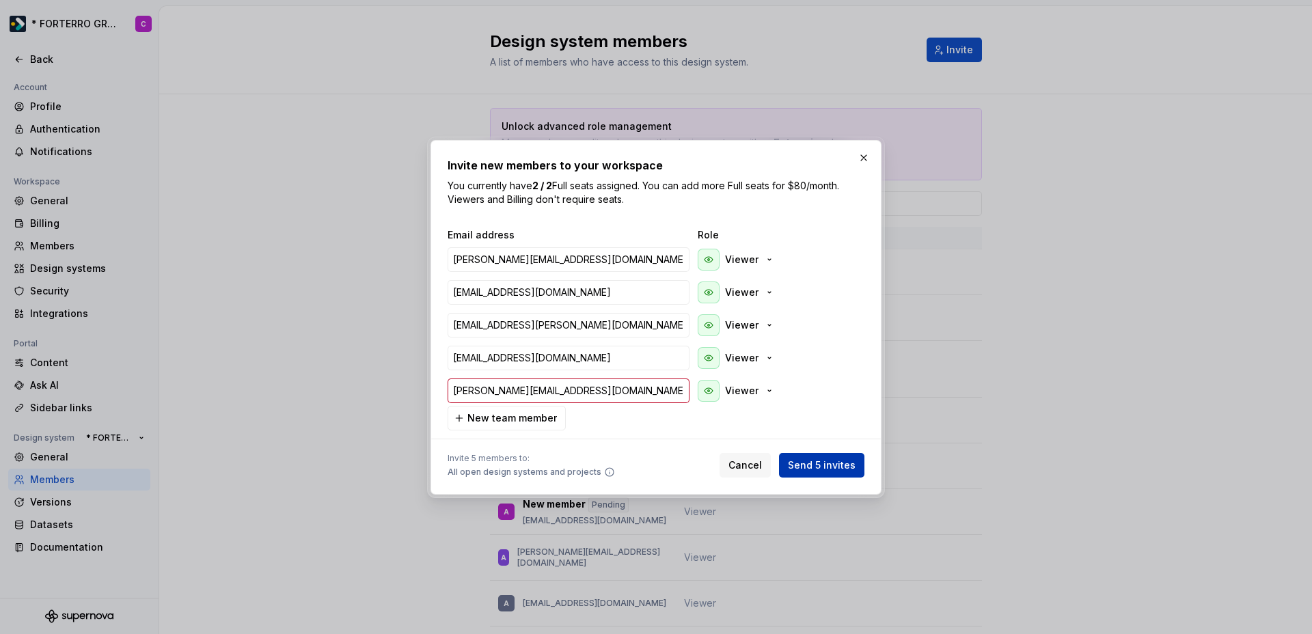
click at [823, 459] on span "Send 5 invites" at bounding box center [822, 465] width 68 height 14
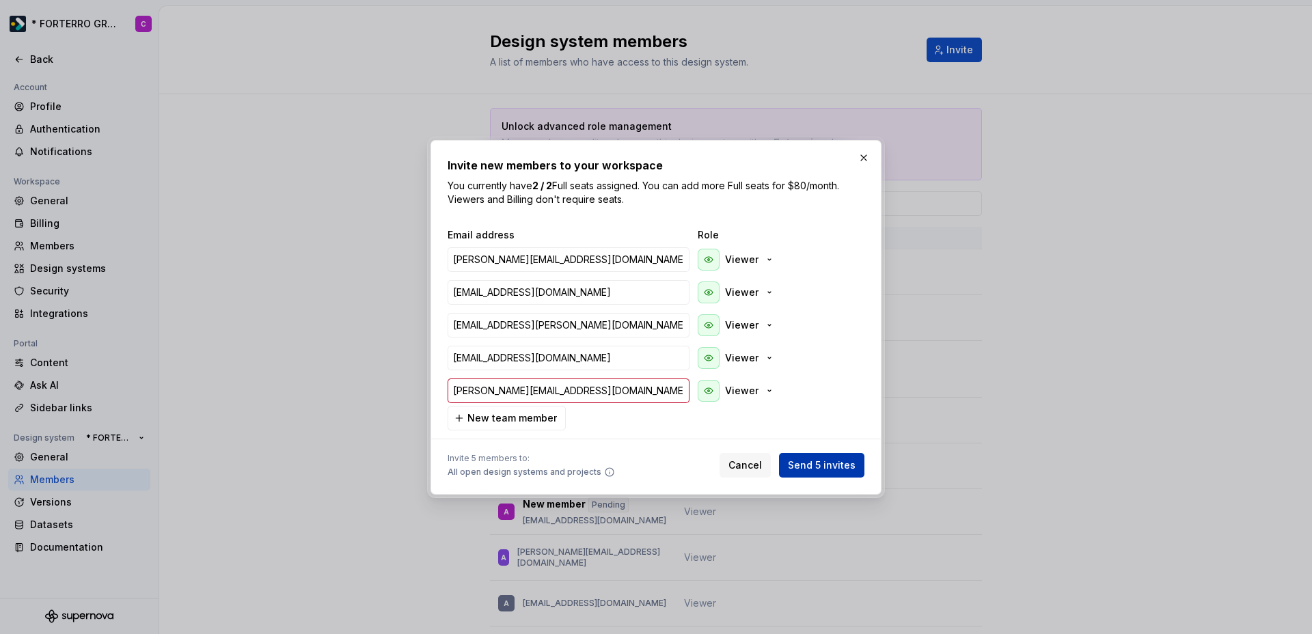
click at [811, 453] on button "Send 5 invites" at bounding box center [821, 465] width 85 height 25
click at [819, 457] on button "Send 5 invites" at bounding box center [821, 465] width 85 height 25
click at [575, 359] on input "[EMAIL_ADDRESS][DOMAIN_NAME]" at bounding box center [568, 358] width 242 height 25
click at [590, 326] on input "[EMAIL_ADDRESS][PERSON_NAME][DOMAIN_NAME]" at bounding box center [568, 325] width 242 height 25
click at [600, 295] on input "[EMAIL_ADDRESS][DOMAIN_NAME]" at bounding box center [568, 292] width 242 height 25
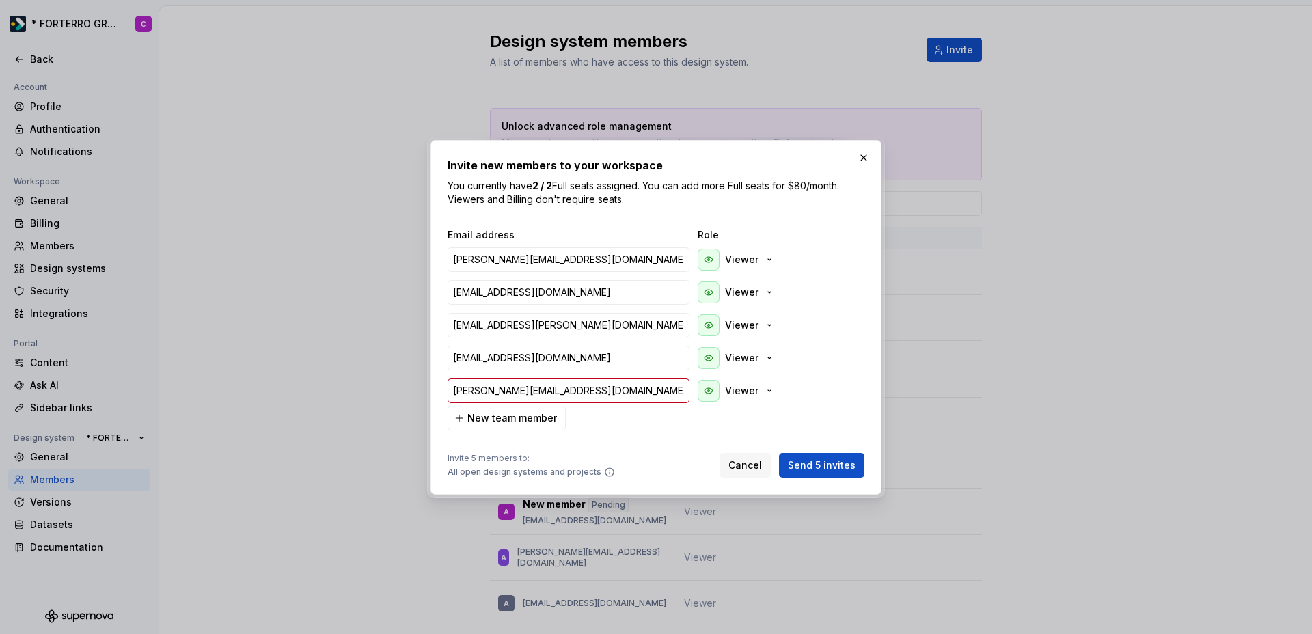
click at [446, 441] on div "Invite new members to your workspace You currently have 2 / 2 Full seats assign…" at bounding box center [655, 317] width 451 height 355
click at [827, 465] on span "Send 5 invites" at bounding box center [822, 465] width 68 height 14
type input "[PERSON_NAME][EMAIL_ADDRESS][DOMAIN_NAME]"
click at [862, 158] on button "button" at bounding box center [863, 157] width 19 height 19
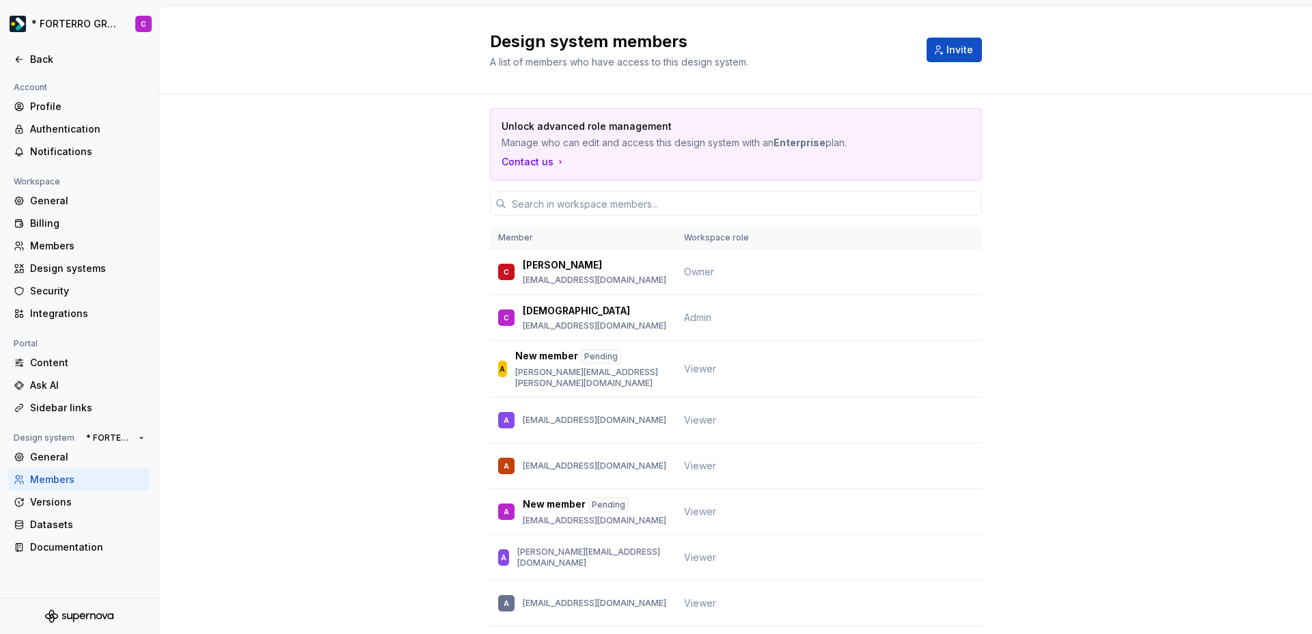
click at [46, 23] on html "* FORTERRO GROUP * C Back Account Profile Authentication Notifications Workspac…" at bounding box center [656, 317] width 1312 height 634
click at [270, 180] on html "* FORTERRO GROUP * C Back Account Profile Authentication Notifications Workspac…" at bounding box center [656, 317] width 1312 height 634
click at [983, 45] on div "Design system members A list of members who have access to this design system. …" at bounding box center [735, 50] width 1153 height 88
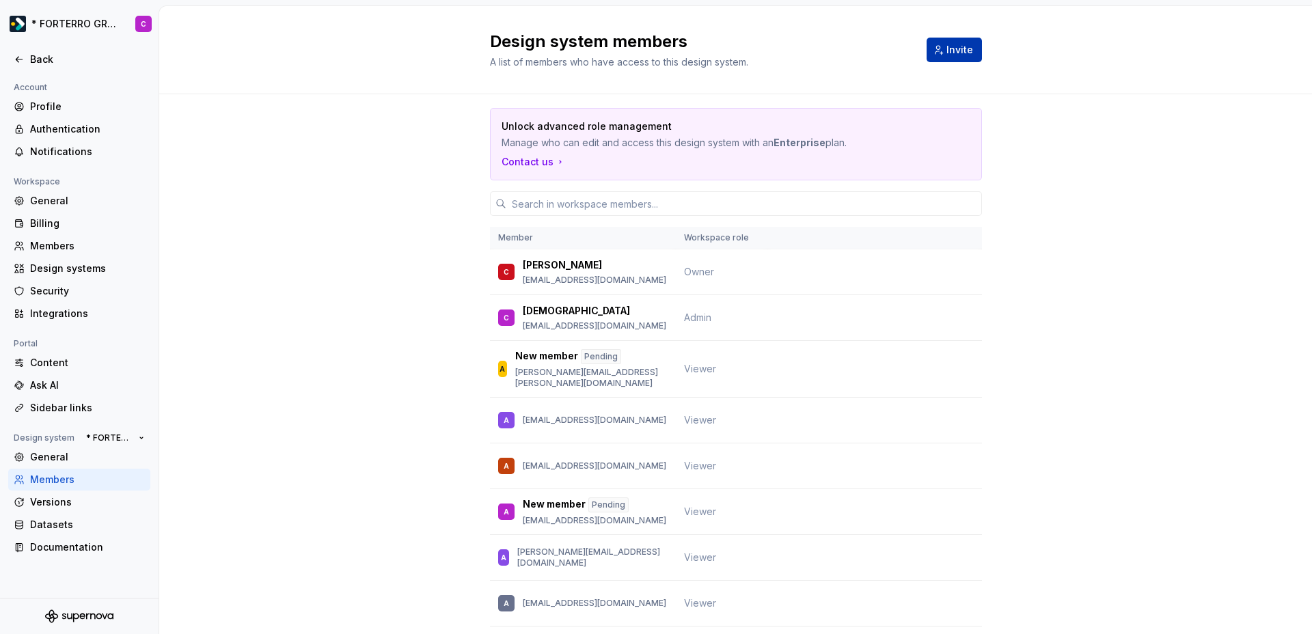
click at [963, 49] on span "Invite" at bounding box center [959, 50] width 27 height 14
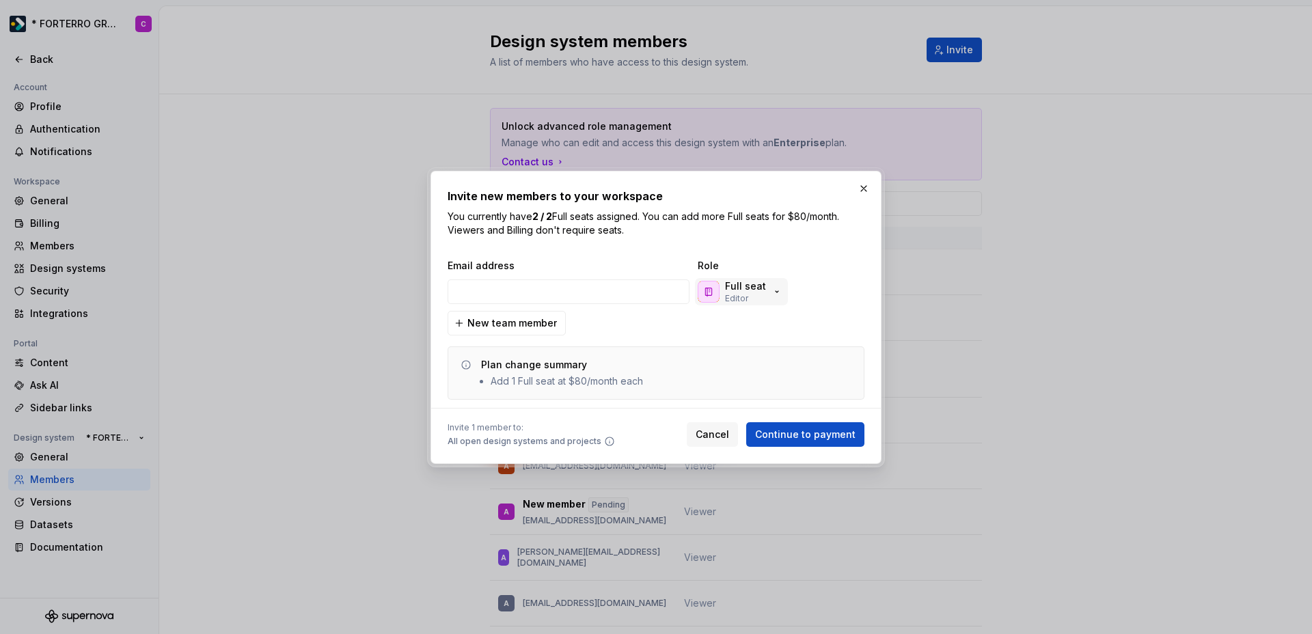
drag, startPoint x: 760, startPoint y: 291, endPoint x: 760, endPoint y: 279, distance: 12.3
click at [758, 289] on p "Full seat" at bounding box center [745, 286] width 41 height 14
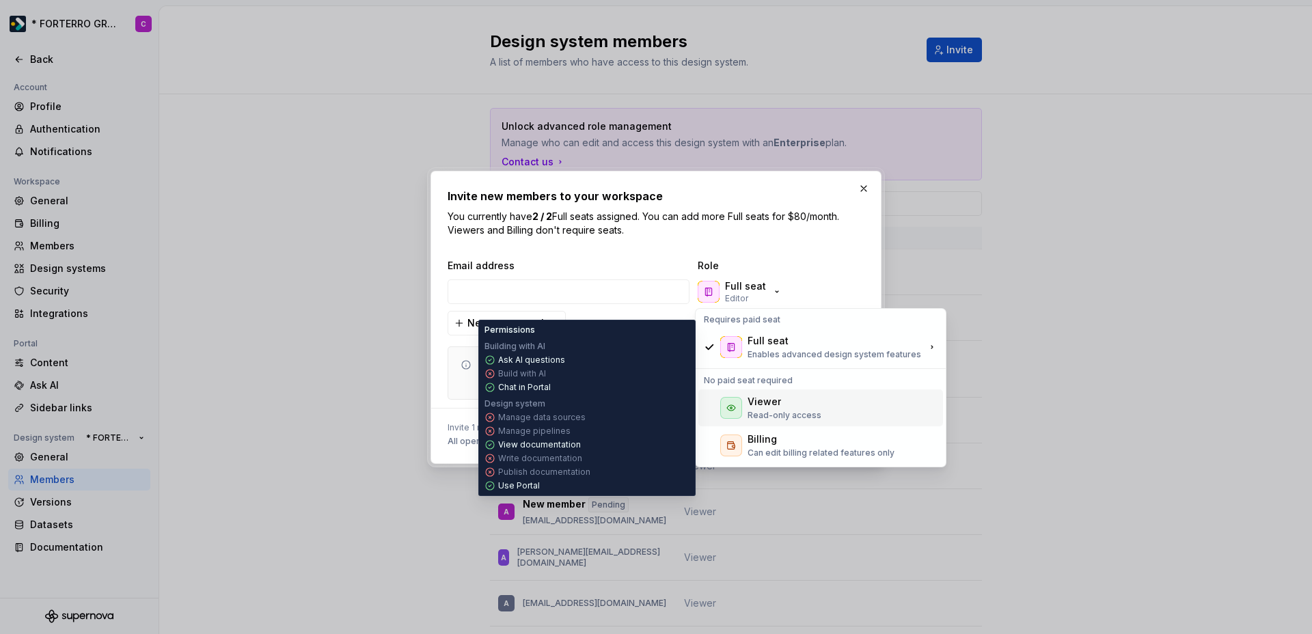
click at [774, 406] on div "Viewer" at bounding box center [763, 402] width 33 height 14
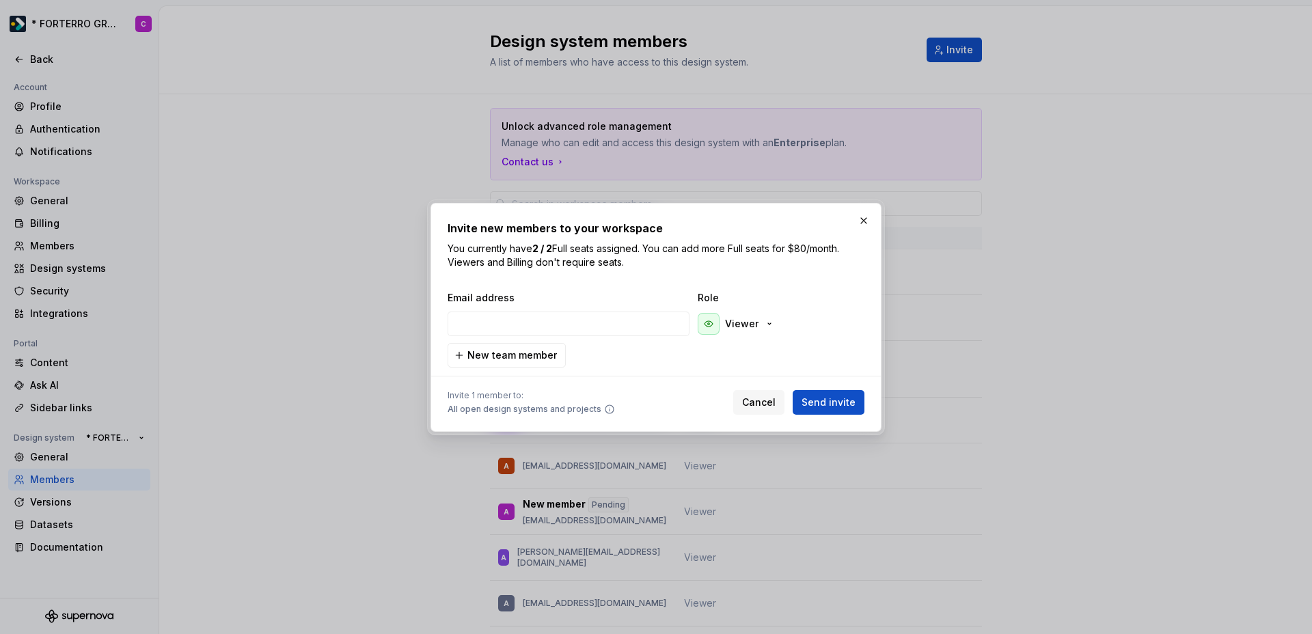
click at [573, 258] on p "You currently have 2 / 2 Full seats assigned. You can add more Full seats for $…" at bounding box center [655, 255] width 417 height 27
click at [573, 326] on input "email" at bounding box center [568, 324] width 242 height 25
paste input "[PERSON_NAME][EMAIL_ADDRESS][DOMAIN_NAME]"
type input "[PERSON_NAME][EMAIL_ADDRESS][DOMAIN_NAME]"
click at [811, 406] on span "Send invite" at bounding box center [828, 403] width 54 height 14
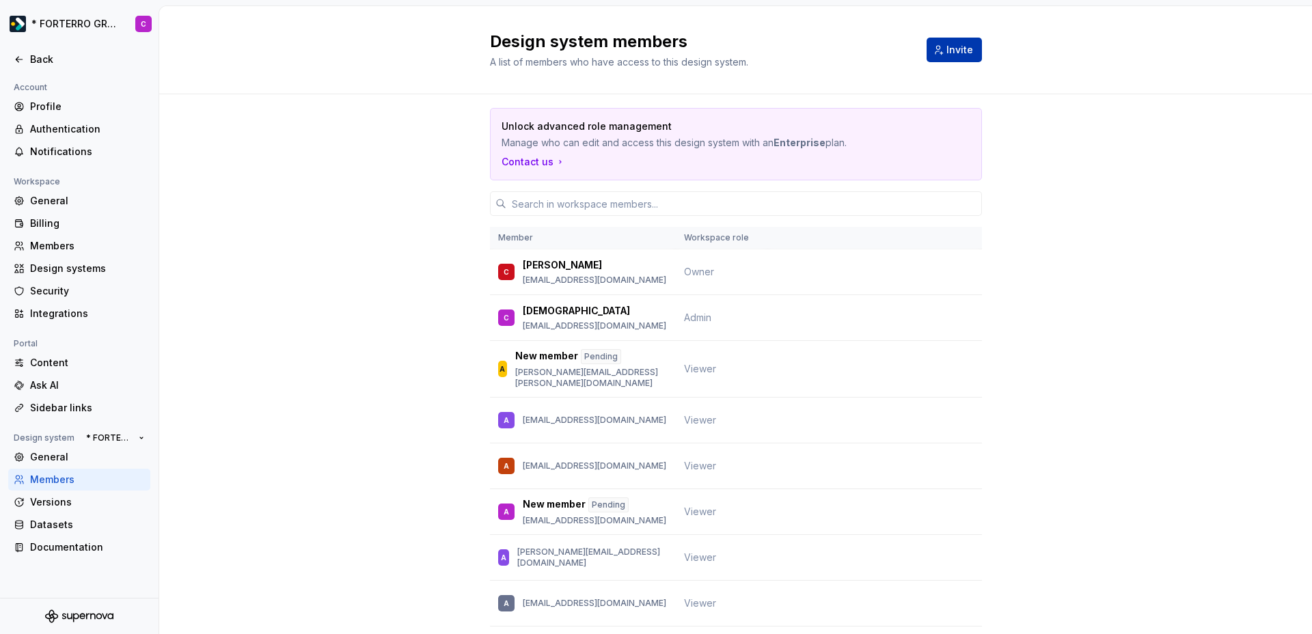
click at [948, 57] on button "Invite" at bounding box center [953, 50] width 55 height 25
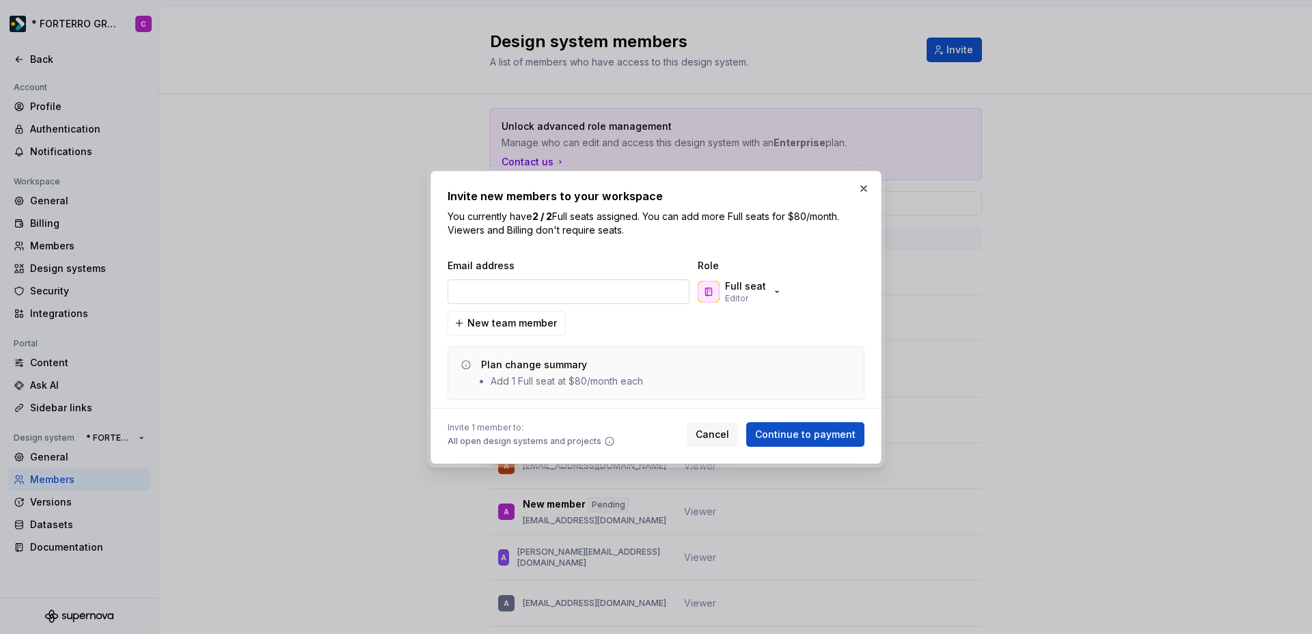
type input "[EMAIL_ADDRESS][DOMAIN_NAME]"
click at [747, 287] on p "Full seat" at bounding box center [745, 286] width 41 height 14
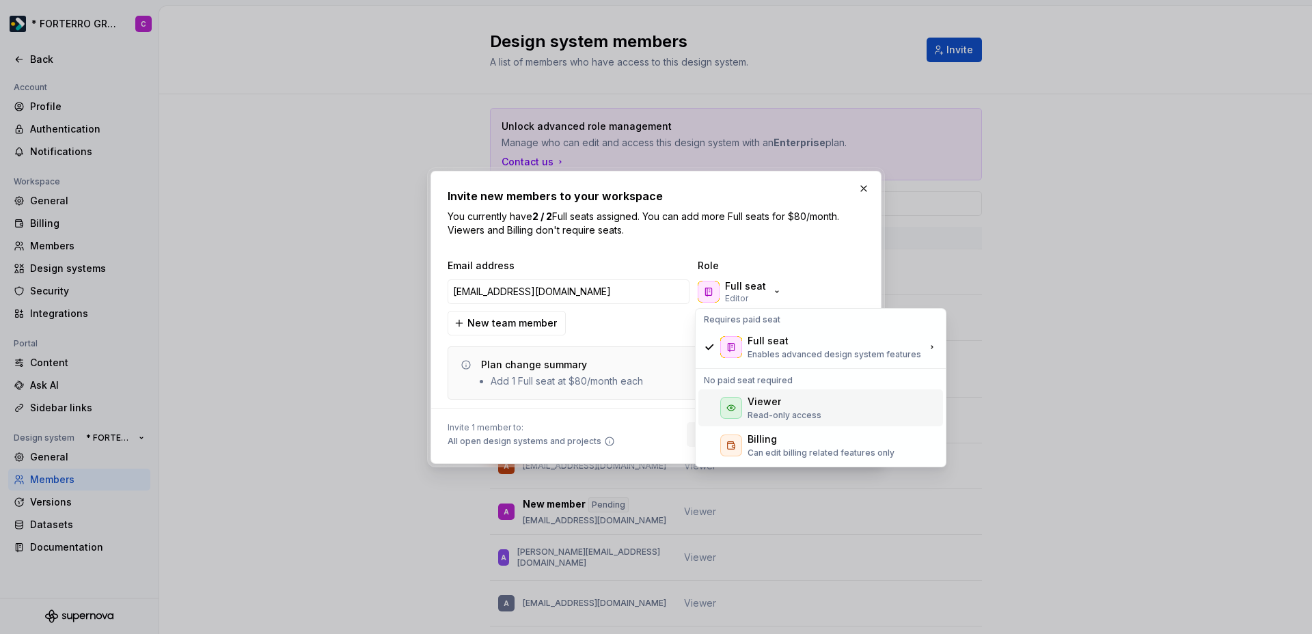
click at [751, 408] on div "Viewer Read-only access" at bounding box center [784, 408] width 74 height 26
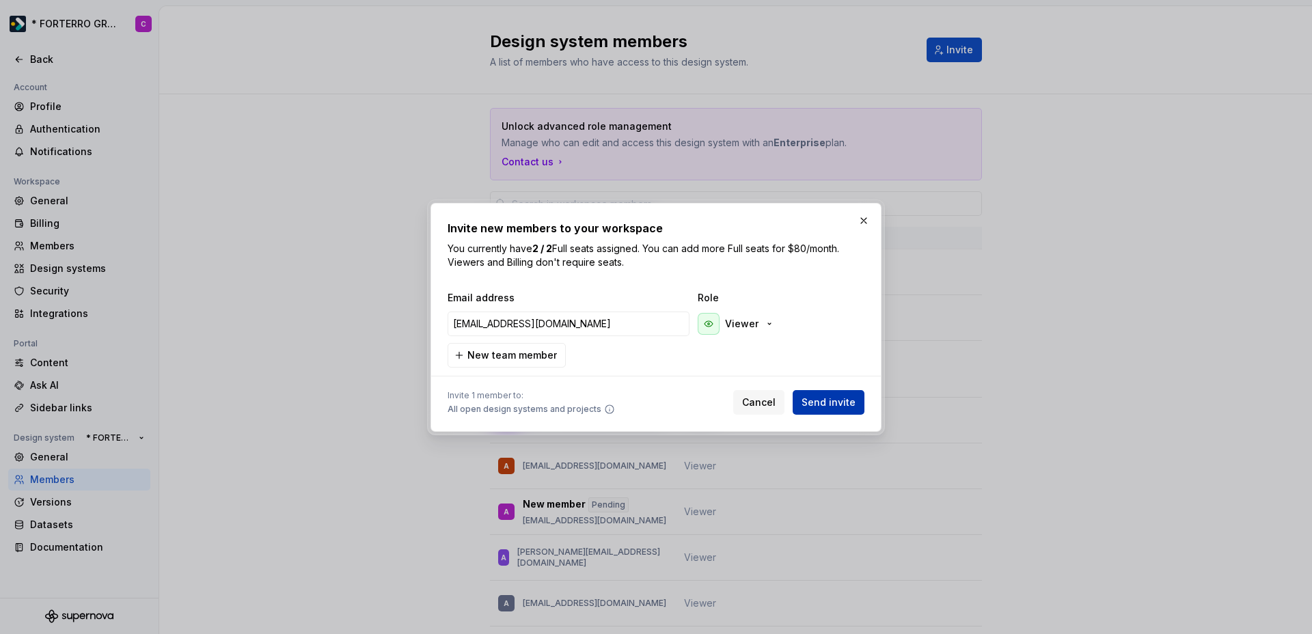
click at [817, 406] on span "Send invite" at bounding box center [828, 403] width 54 height 14
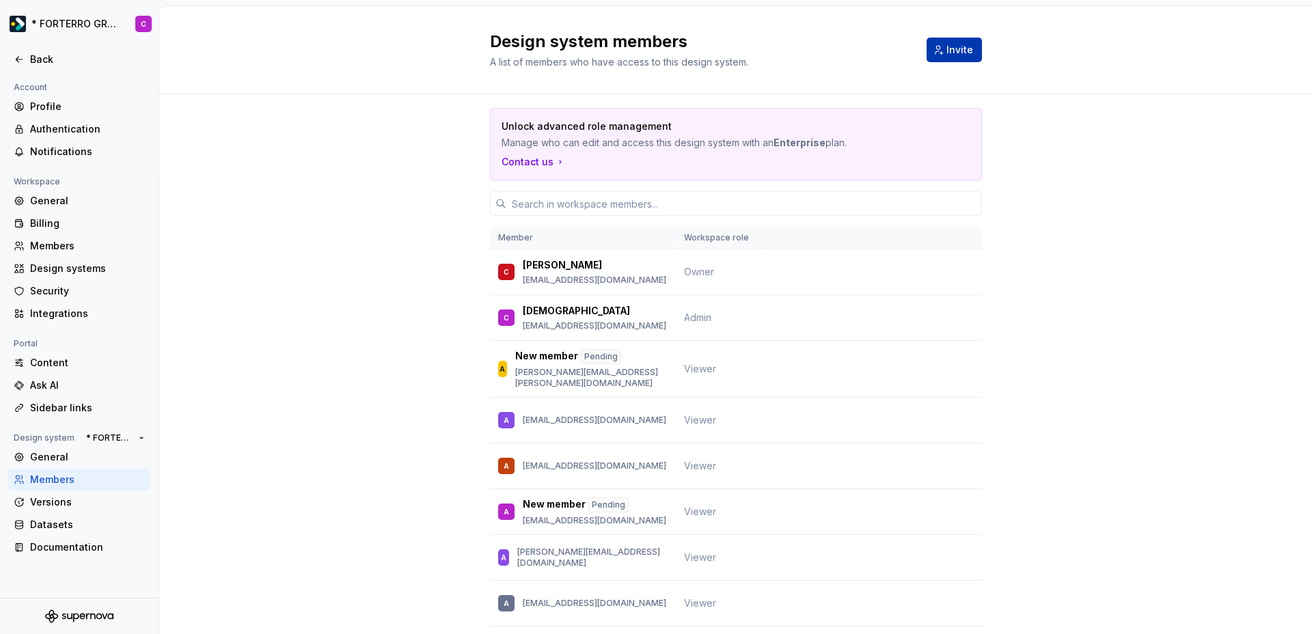
click at [954, 43] on span "Invite" at bounding box center [959, 50] width 27 height 14
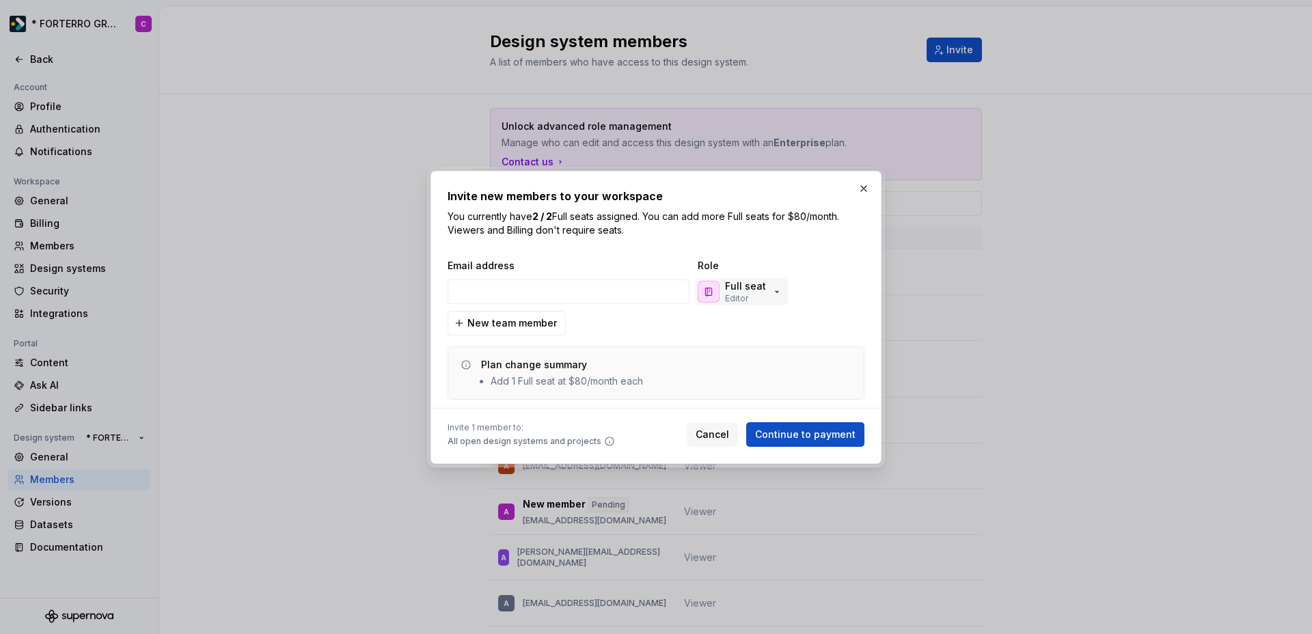
type input "[EMAIL_ADDRESS][PERSON_NAME][DOMAIN_NAME]"
click at [743, 301] on p "Editor" at bounding box center [736, 298] width 23 height 11
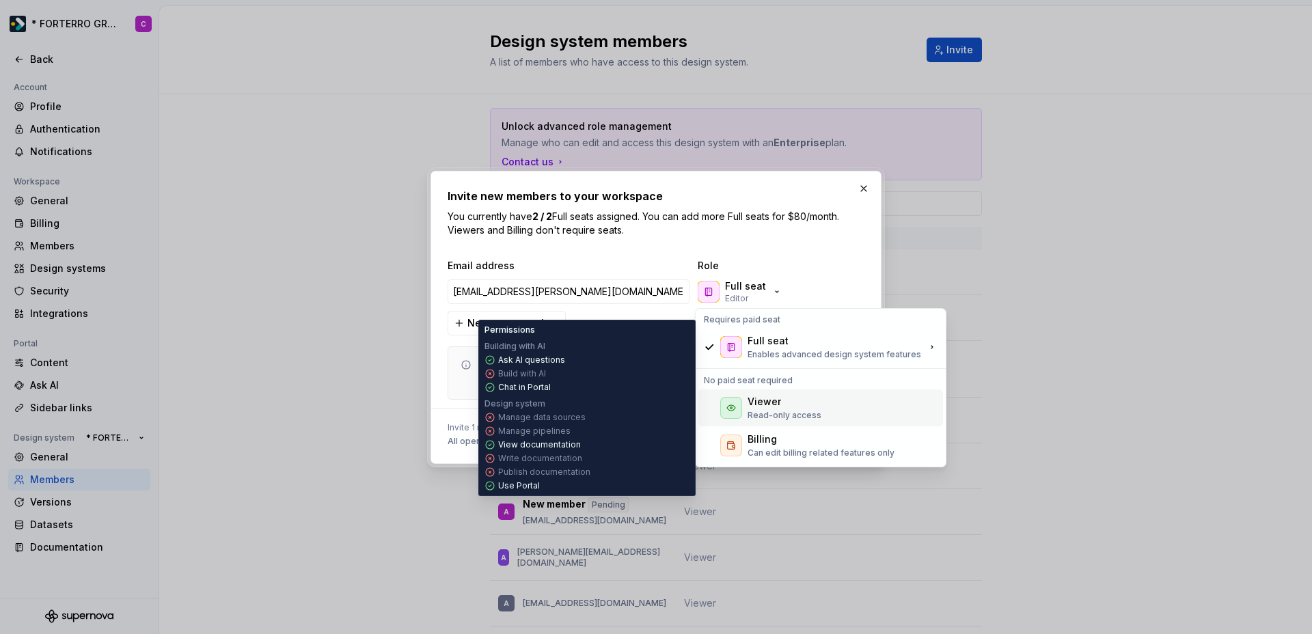
click at [754, 404] on div "Viewer" at bounding box center [763, 402] width 33 height 14
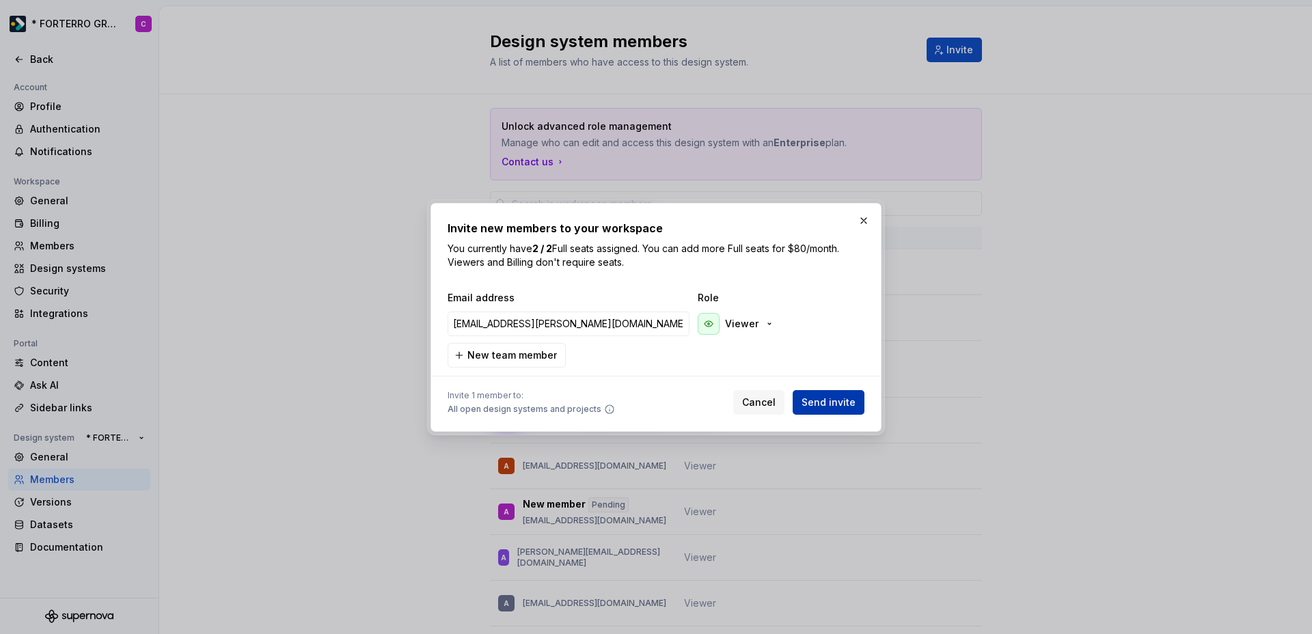
click at [815, 396] on span "Send invite" at bounding box center [828, 403] width 54 height 14
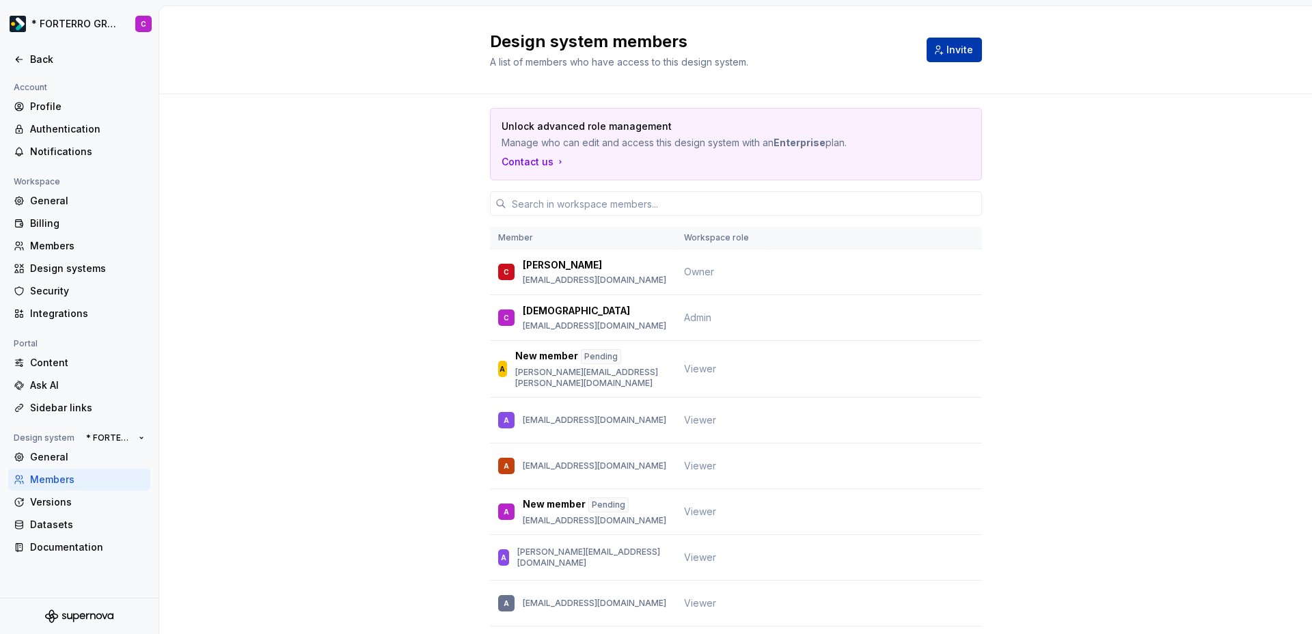
click at [940, 55] on button "Invite" at bounding box center [953, 50] width 55 height 25
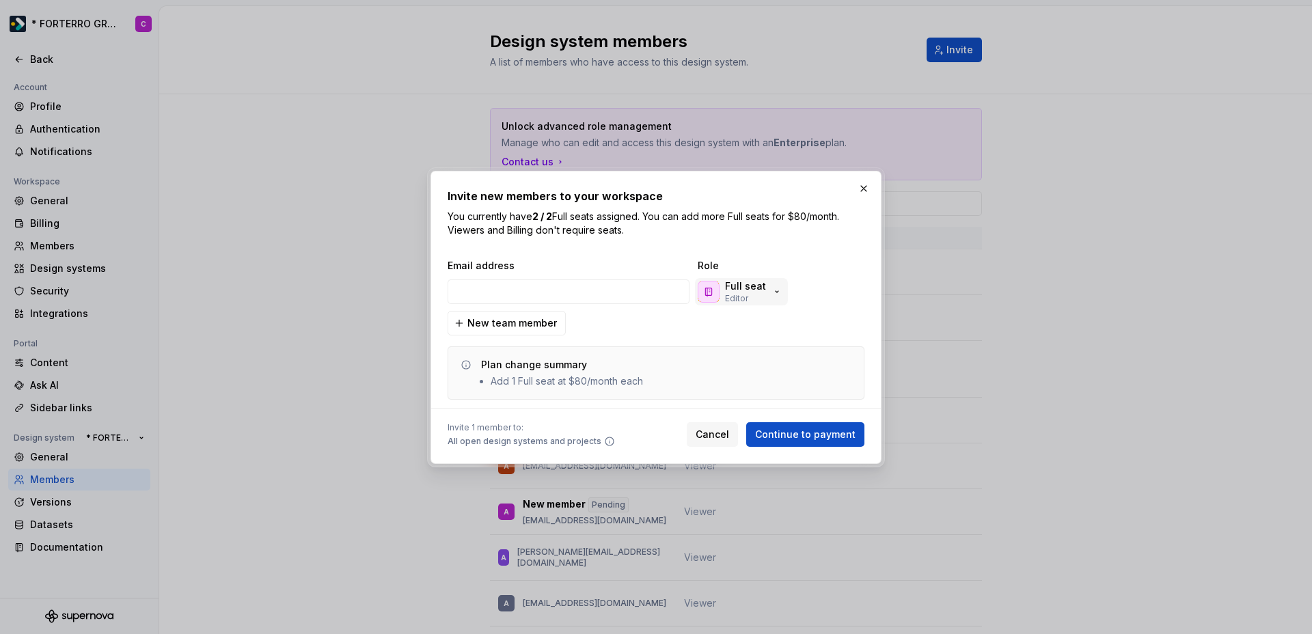
click at [733, 293] on p "Editor" at bounding box center [736, 298] width 23 height 11
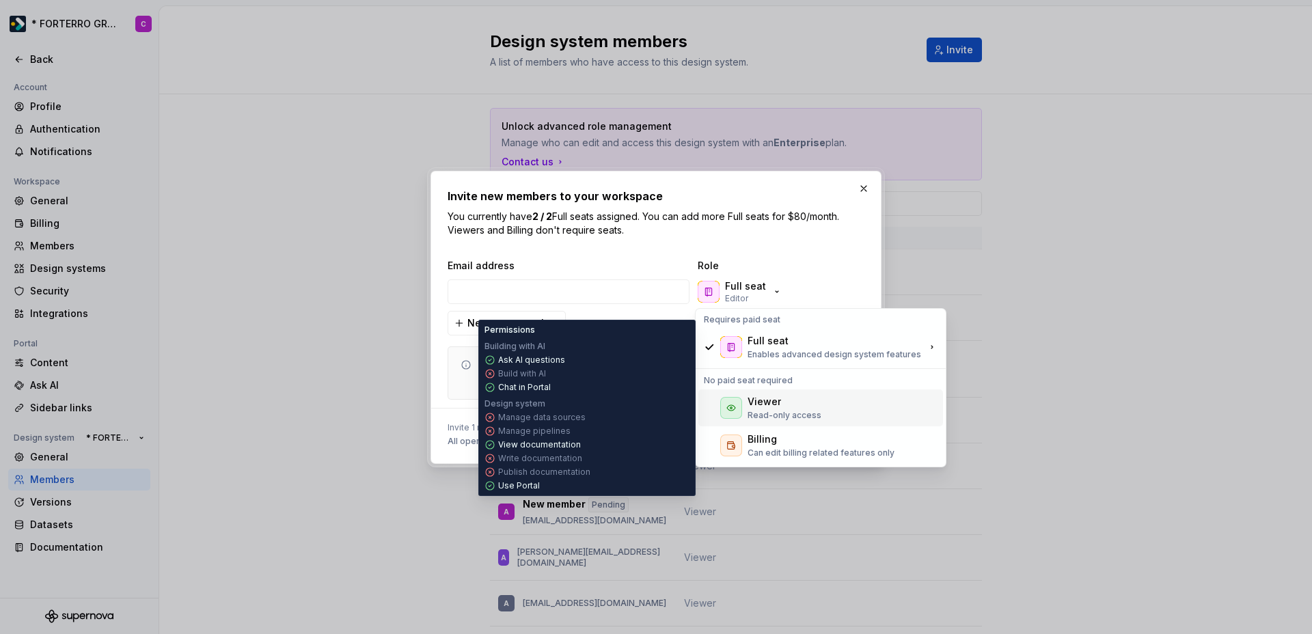
click at [745, 416] on div "Viewer Read-only access" at bounding box center [820, 407] width 245 height 37
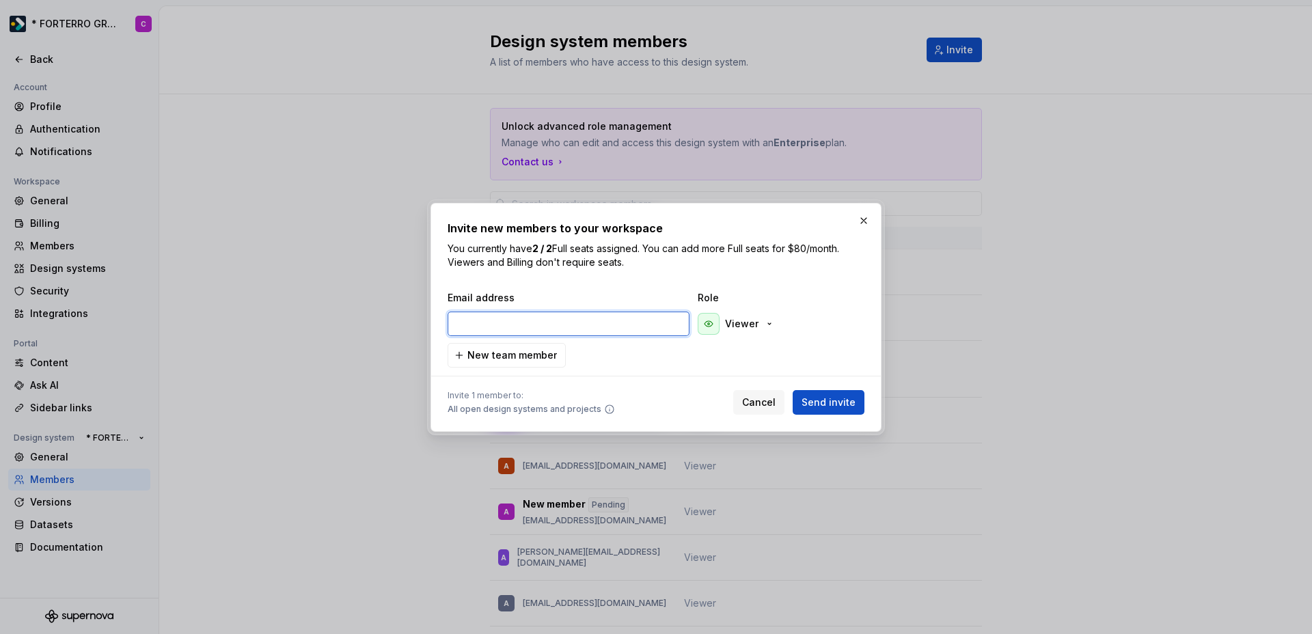
paste input "[EMAIL_ADDRESS][DOMAIN_NAME]"
type input "[EMAIL_ADDRESS][DOMAIN_NAME]"
click at [825, 402] on span "Send invite" at bounding box center [828, 403] width 54 height 14
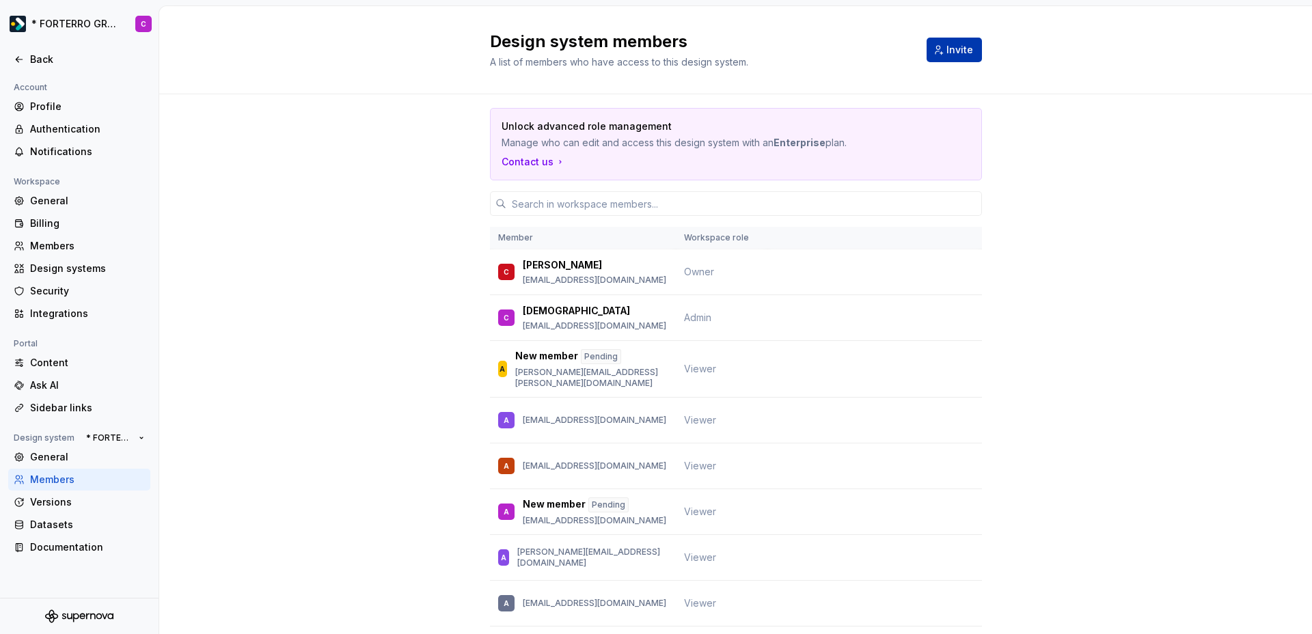
click at [950, 49] on span "Invite" at bounding box center [959, 50] width 27 height 14
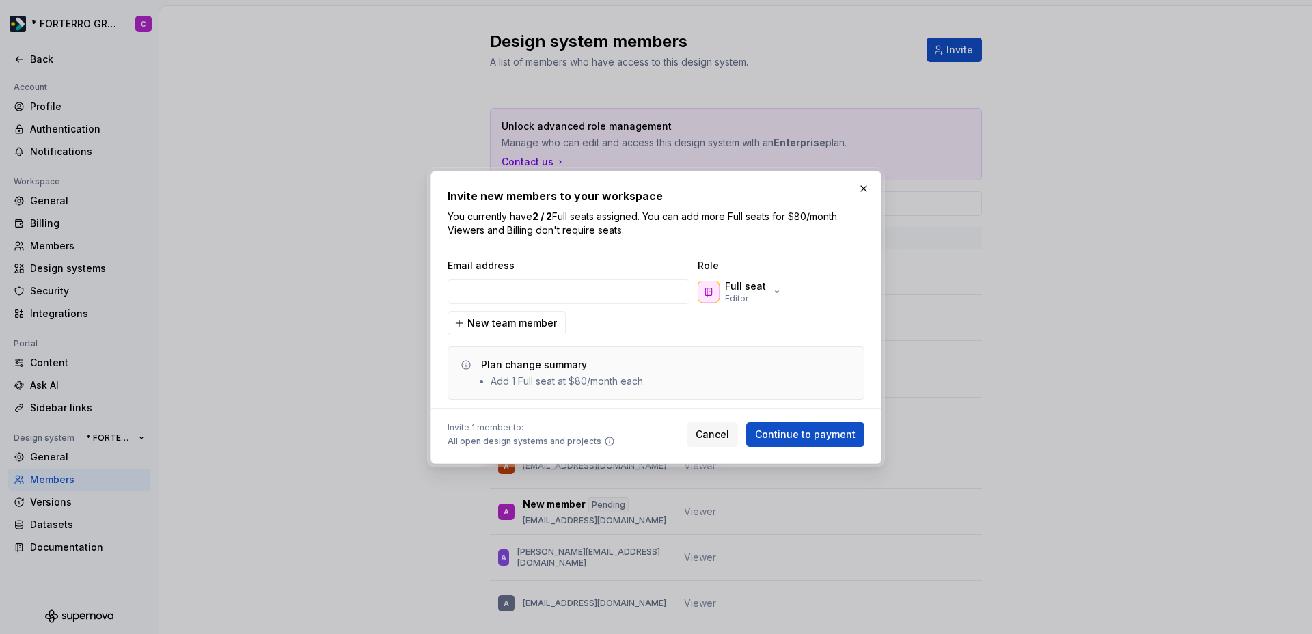
type input "[PERSON_NAME][EMAIL_ADDRESS][DOMAIN_NAME]"
click at [721, 289] on div "Full seat Editor" at bounding box center [740, 291] width 85 height 25
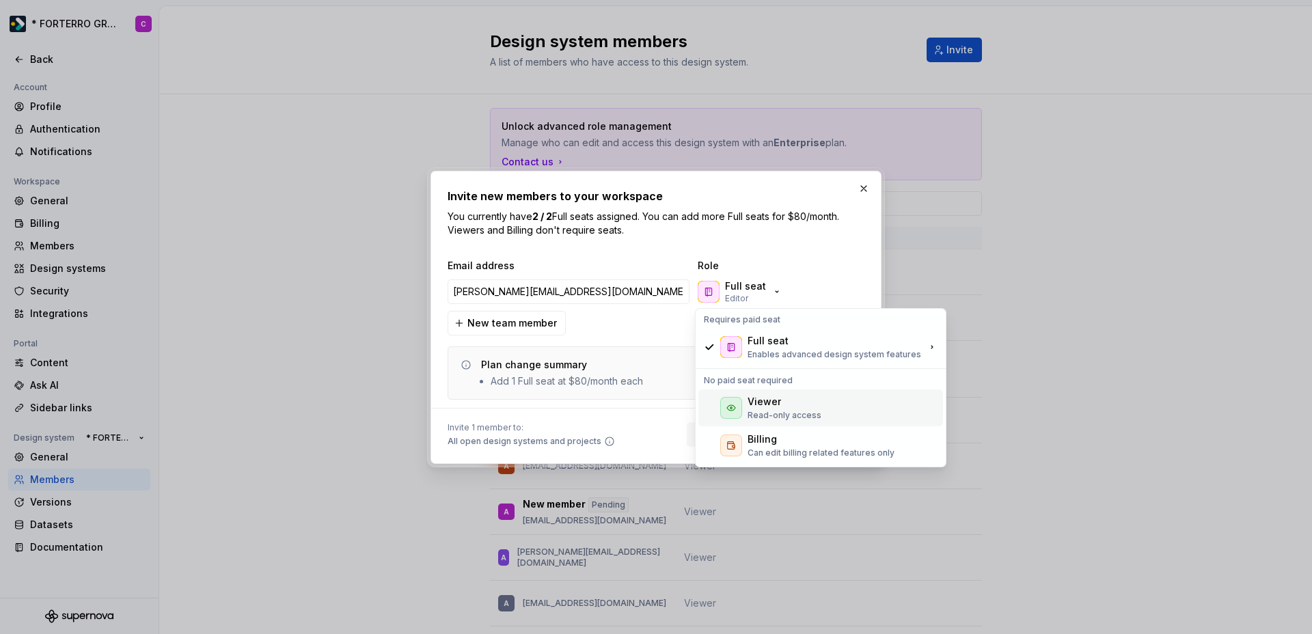
click at [747, 406] on div "Viewer" at bounding box center [763, 402] width 33 height 14
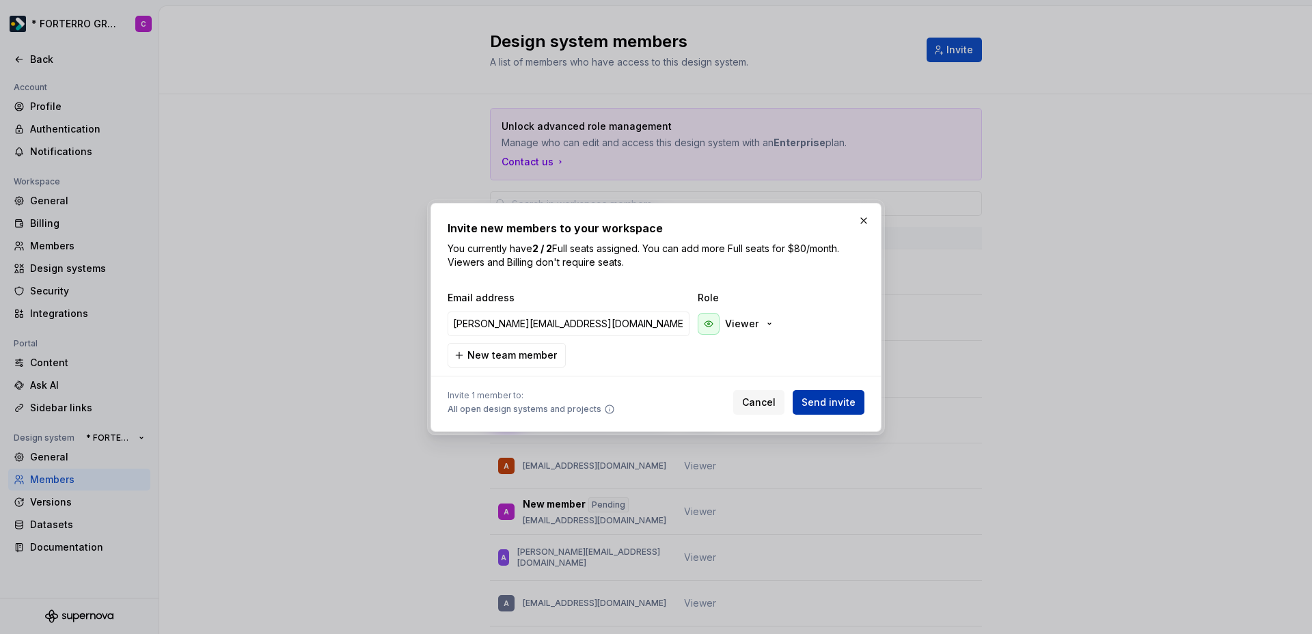
click at [825, 406] on span "Send invite" at bounding box center [828, 403] width 54 height 14
